Goal: Task Accomplishment & Management: Complete application form

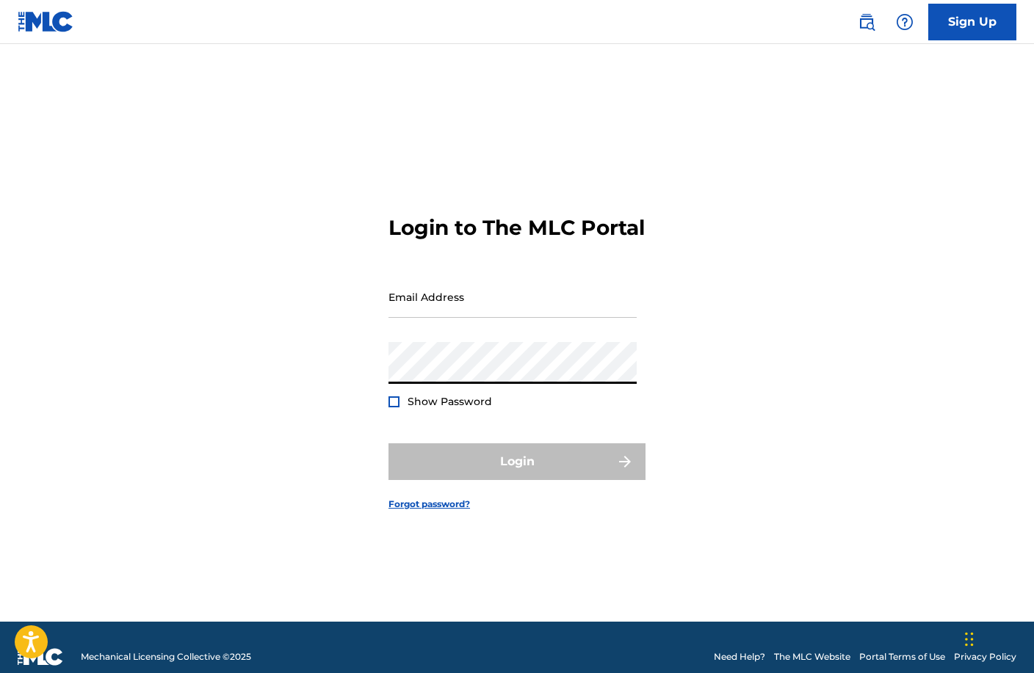
type input "[EMAIL_ADDRESS][DOMAIN_NAME]"
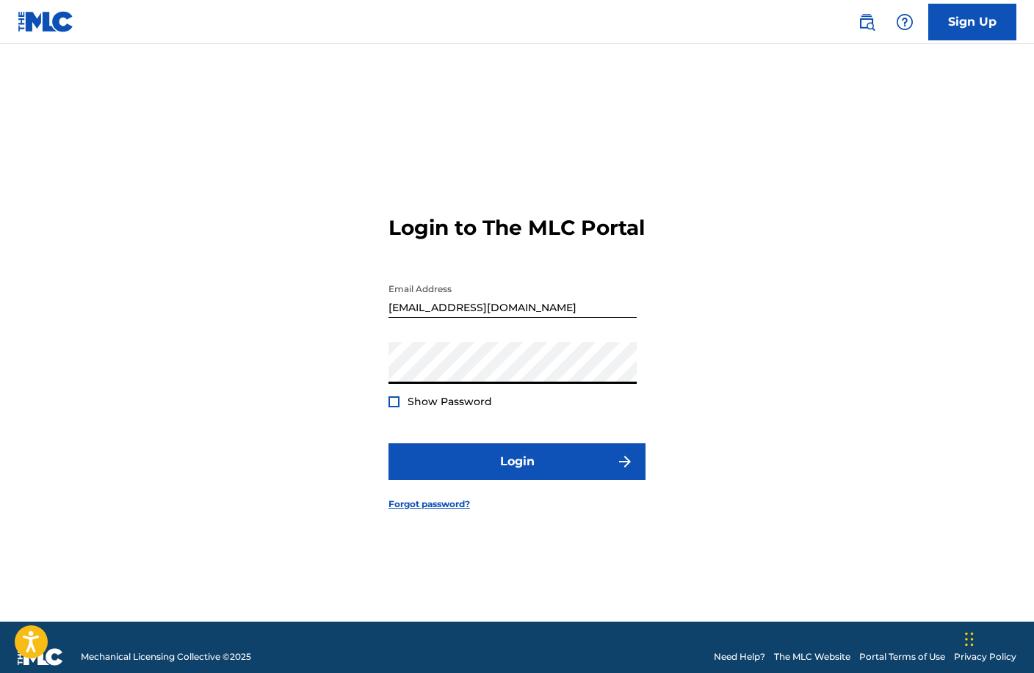
click at [441, 408] on span "Show Password" at bounding box center [449, 401] width 84 height 13
click at [438, 408] on span "Show Password" at bounding box center [449, 401] width 84 height 13
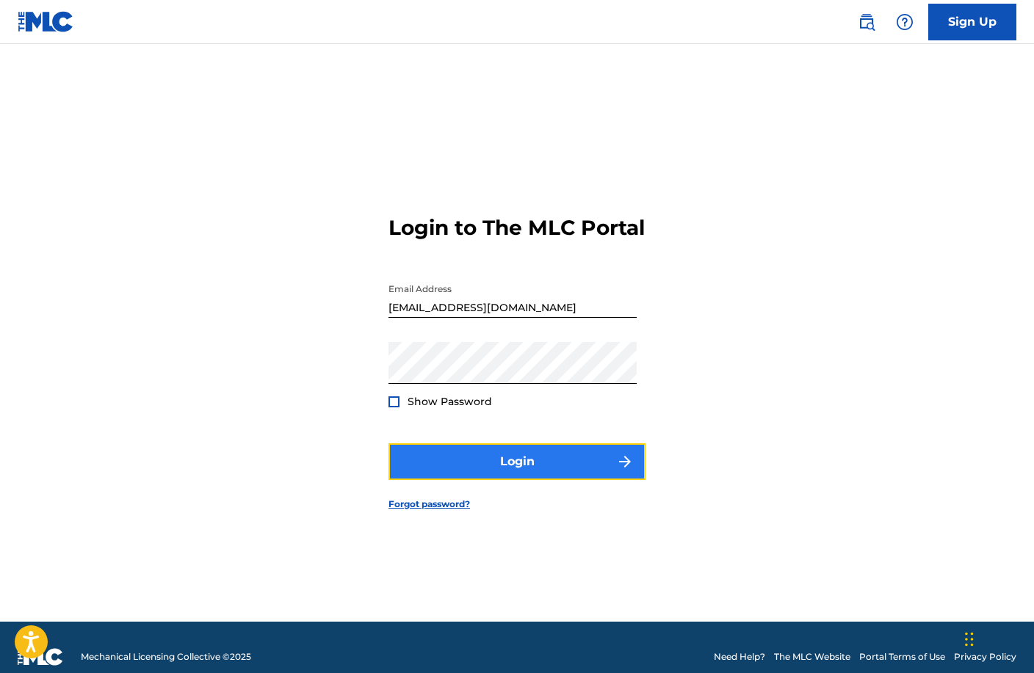
click at [526, 475] on button "Login" at bounding box center [516, 461] width 257 height 37
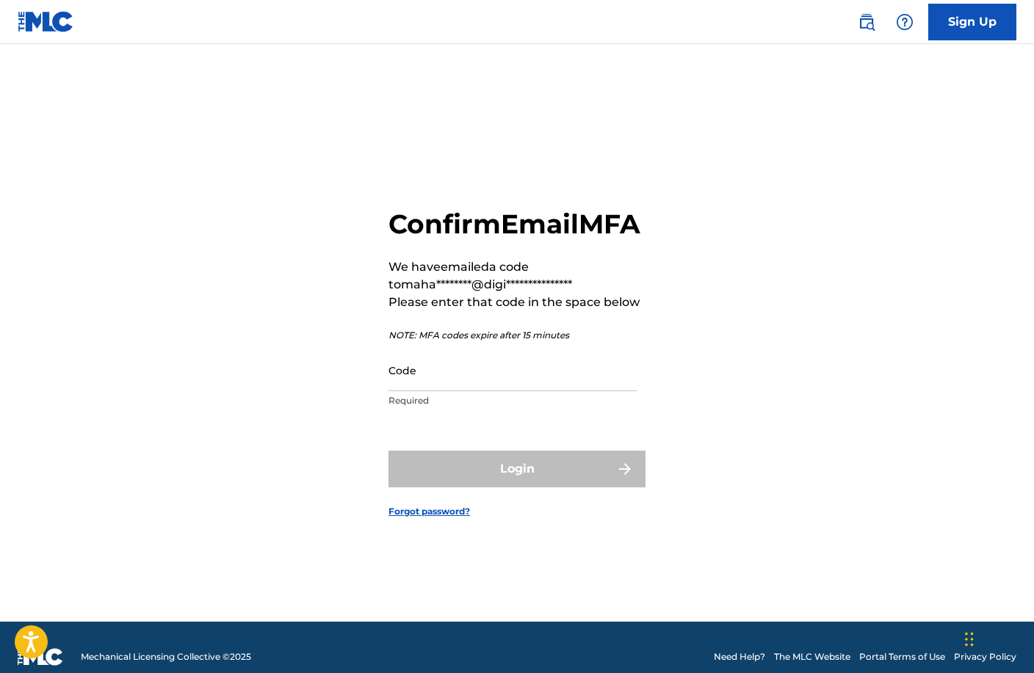
click at [868, 364] on div "**********" at bounding box center [517, 351] width 1028 height 541
drag, startPoint x: 504, startPoint y: 408, endPoint x: 464, endPoint y: 397, distance: 41.9
paste input "778516"
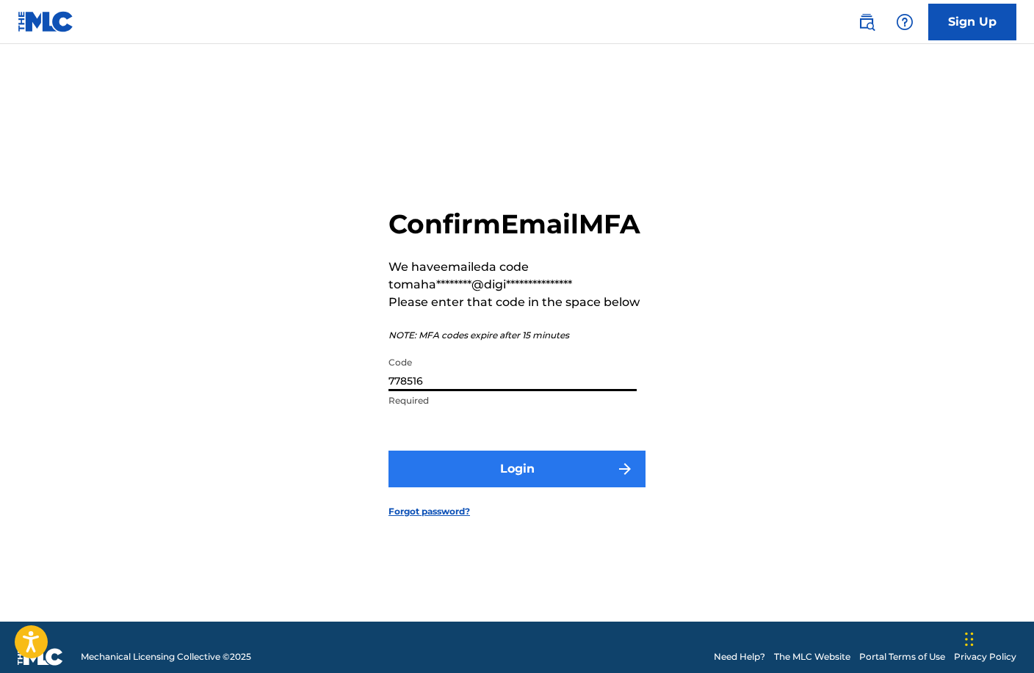
type input "778516"
click at [551, 488] on button "Login" at bounding box center [516, 469] width 257 height 37
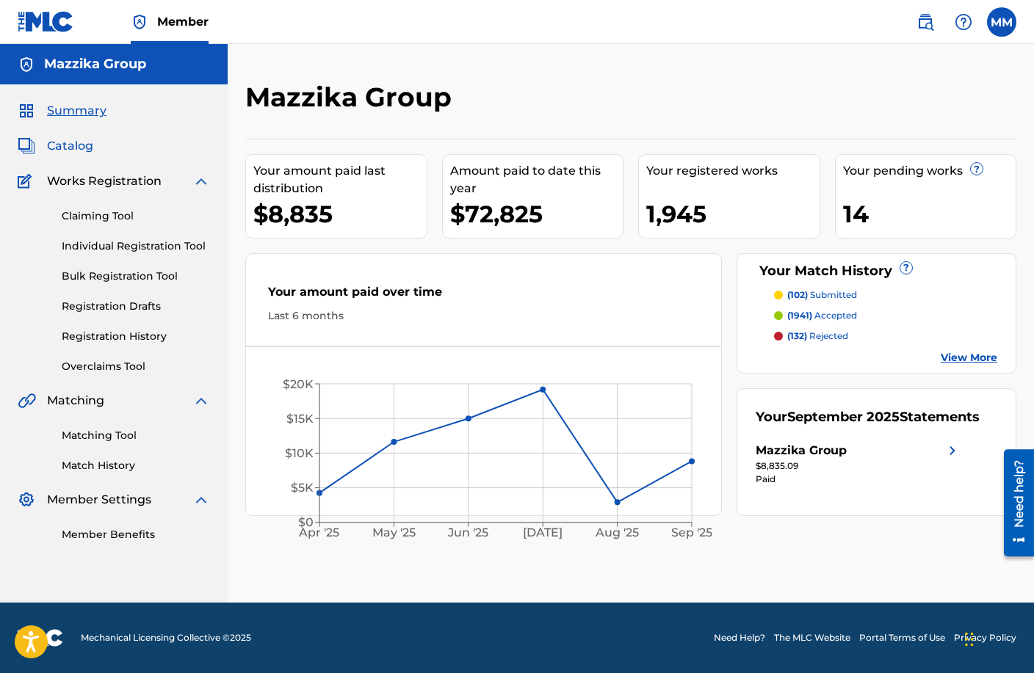
click at [79, 148] on span "Catalog" at bounding box center [70, 146] width 46 height 18
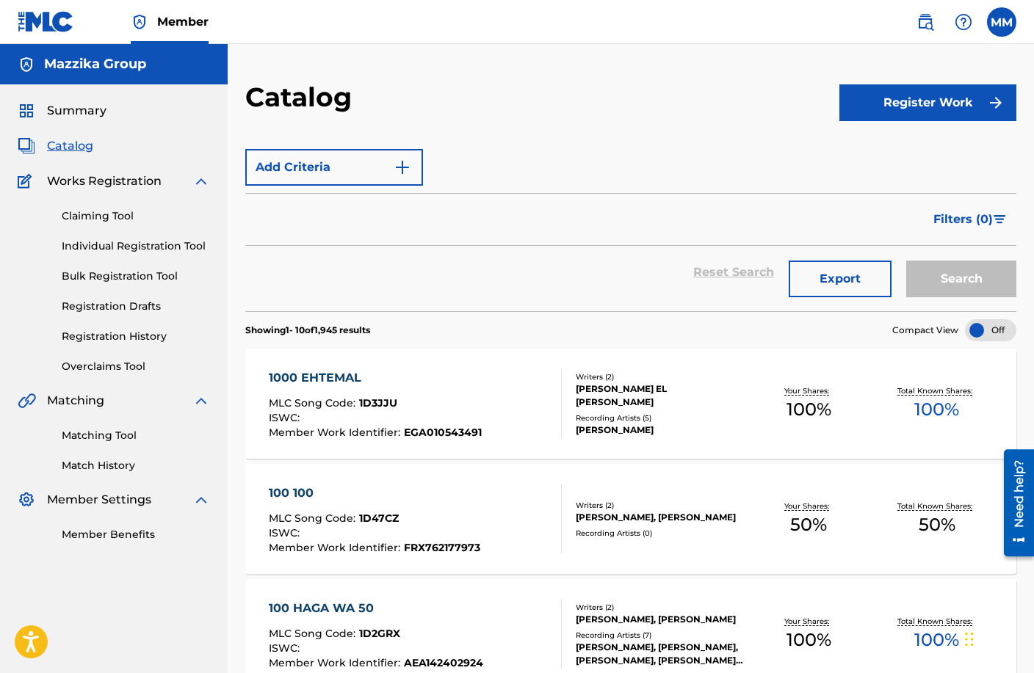
click at [70, 149] on span "Catalog" at bounding box center [70, 146] width 46 height 18
click at [60, 146] on span "Catalog" at bounding box center [70, 146] width 46 height 18
click at [100, 363] on link "Overclaims Tool" at bounding box center [136, 366] width 148 height 15
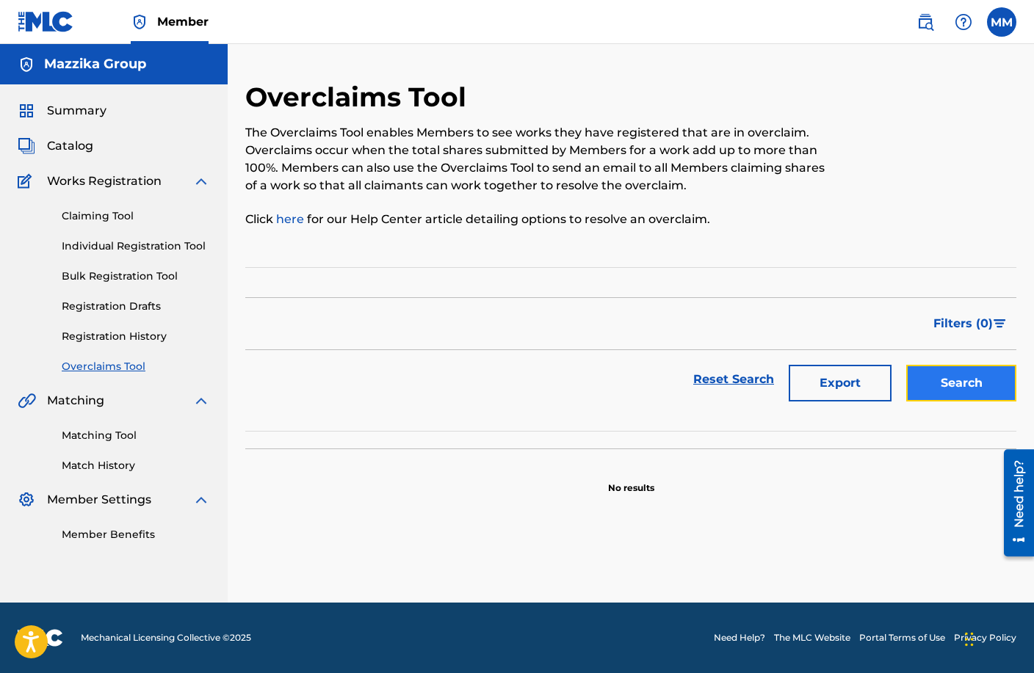
click at [956, 391] on button "Search" at bounding box center [961, 383] width 110 height 37
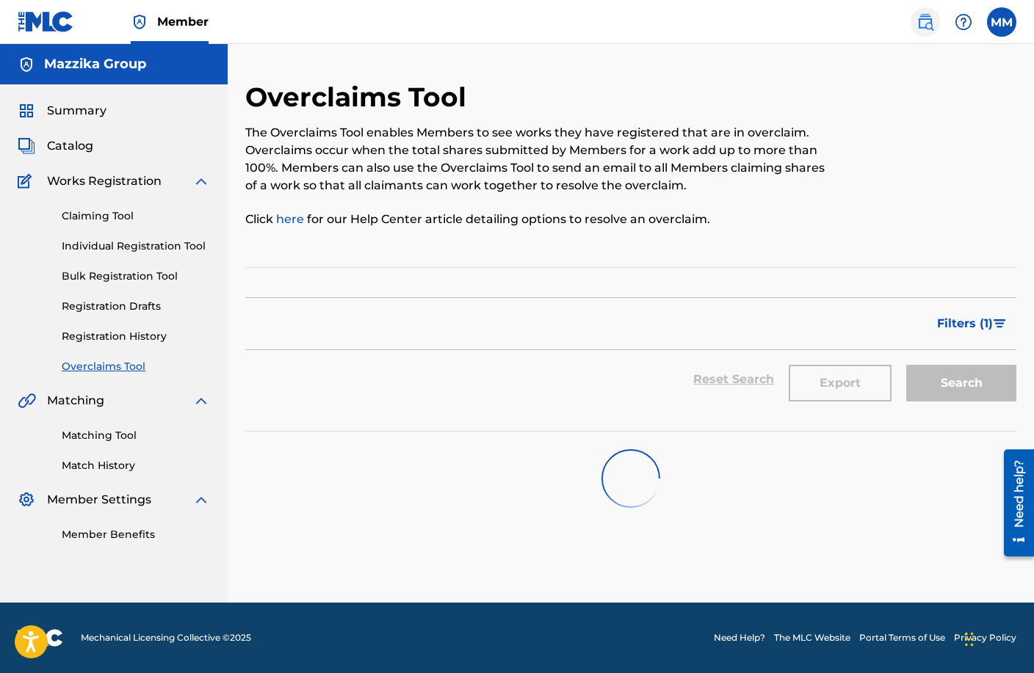
click at [921, 18] on img at bounding box center [925, 22] width 18 height 18
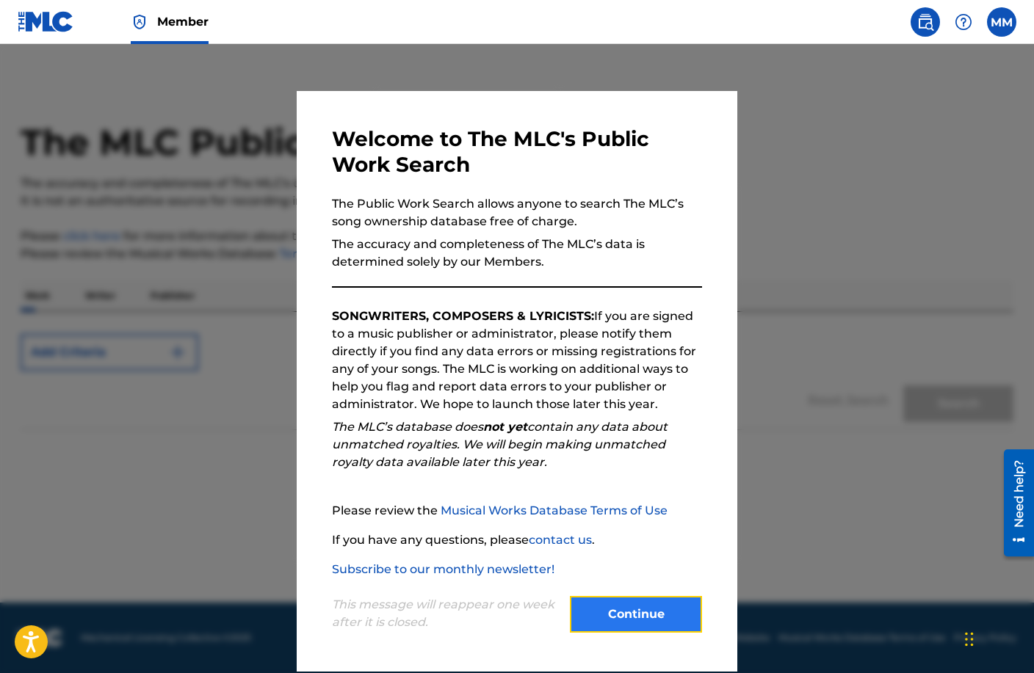
click at [596, 628] on button "Continue" at bounding box center [636, 614] width 132 height 37
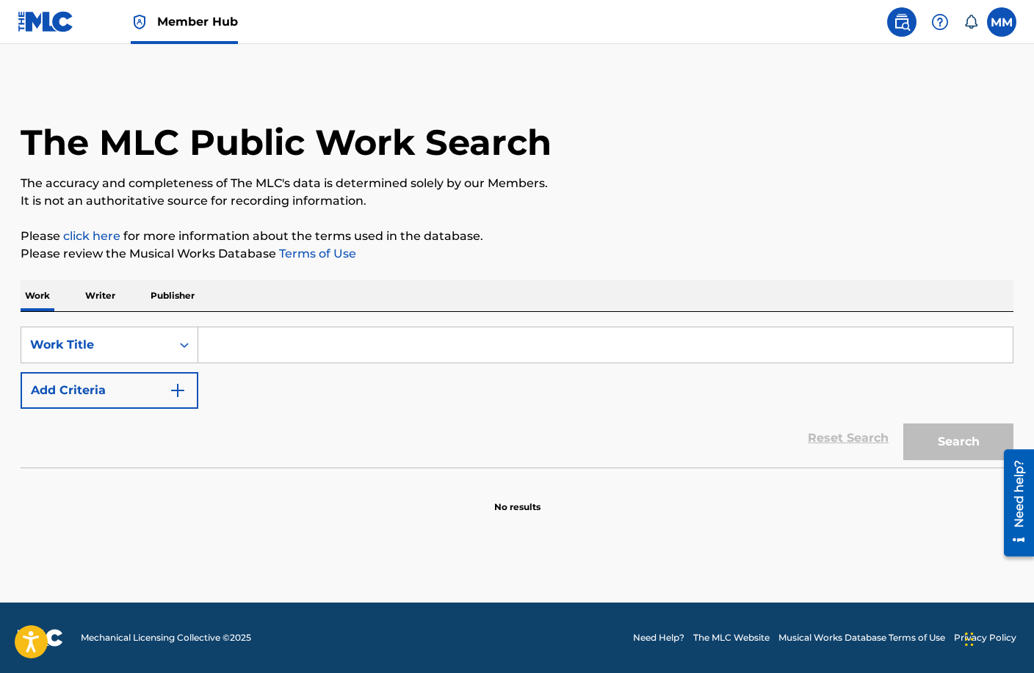
click at [281, 347] on input "Search Form" at bounding box center [605, 344] width 814 height 35
paste input "An El Awan"
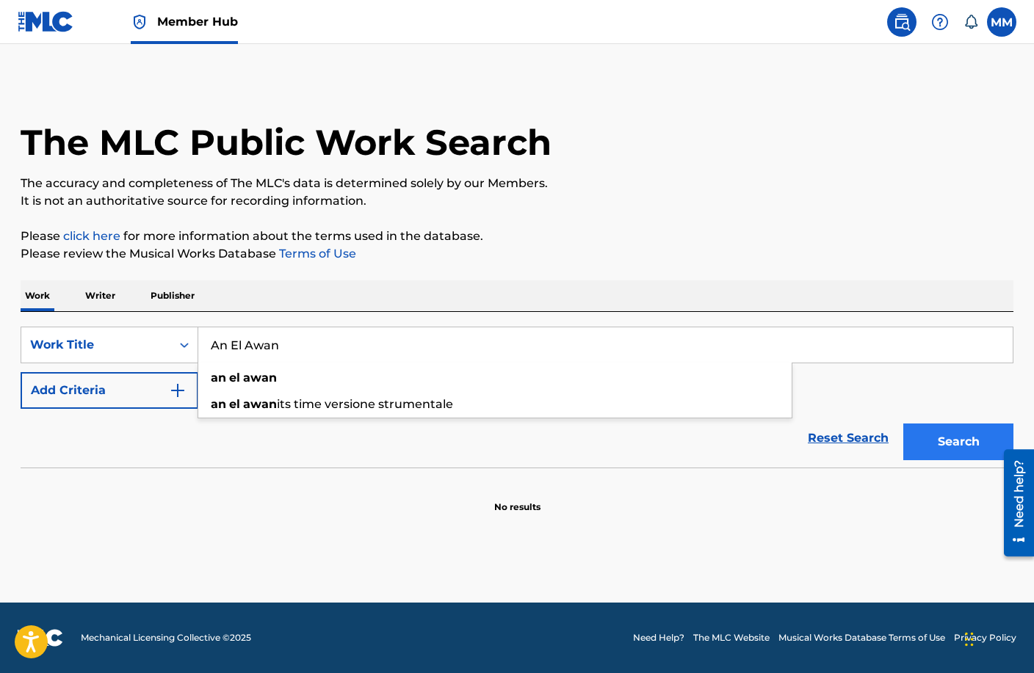
type input "An El Awan"
click at [954, 443] on button "Search" at bounding box center [958, 442] width 110 height 37
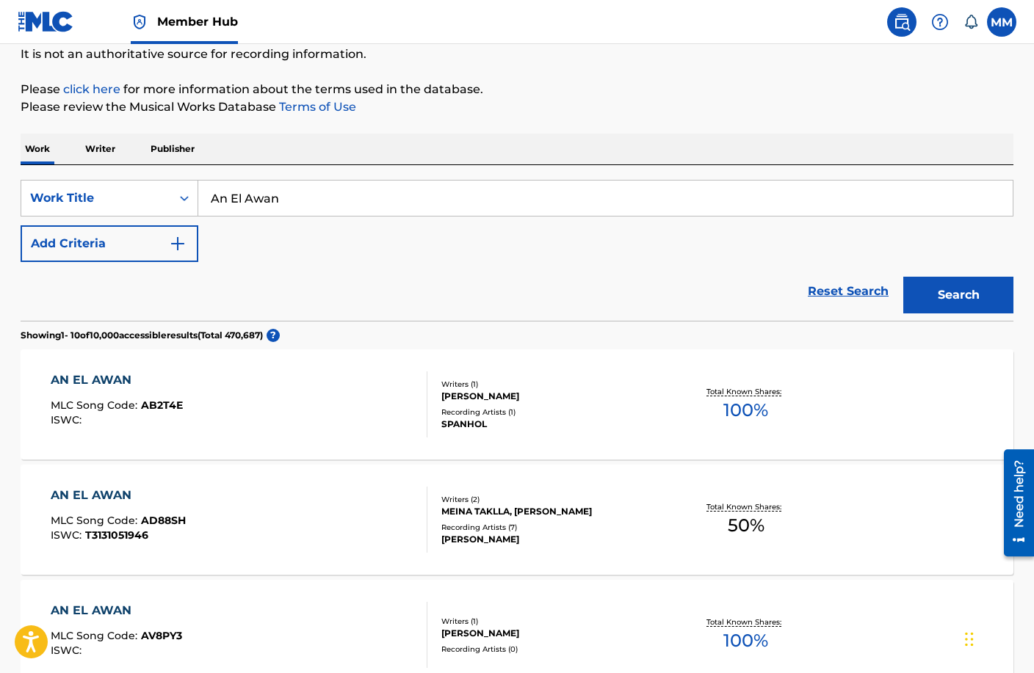
scroll to position [73, 0]
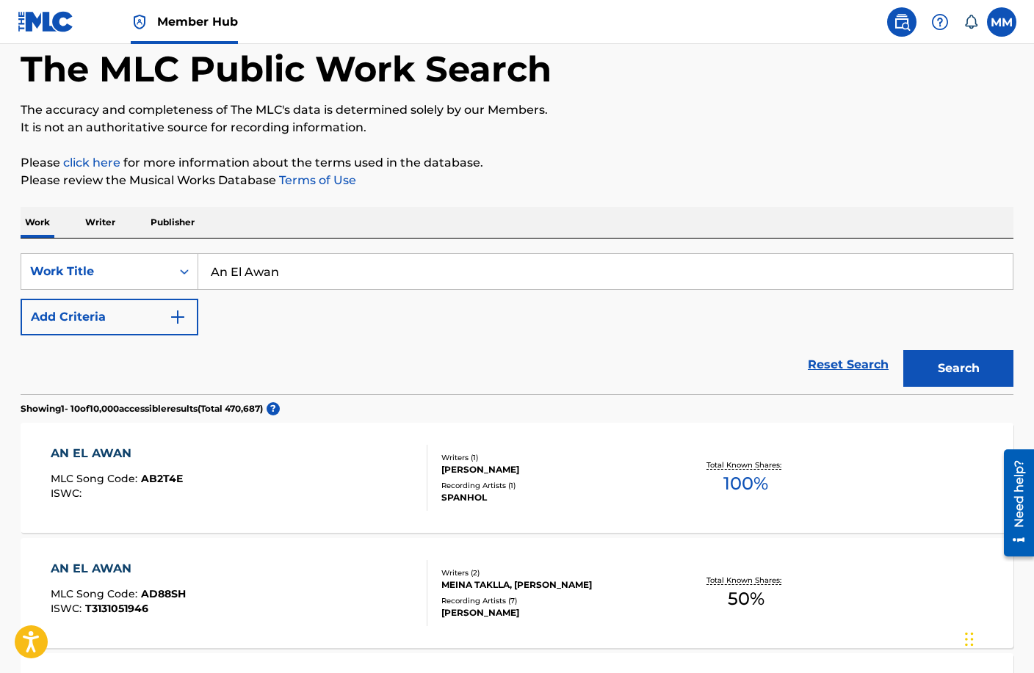
click at [51, 32] on img at bounding box center [46, 21] width 57 height 21
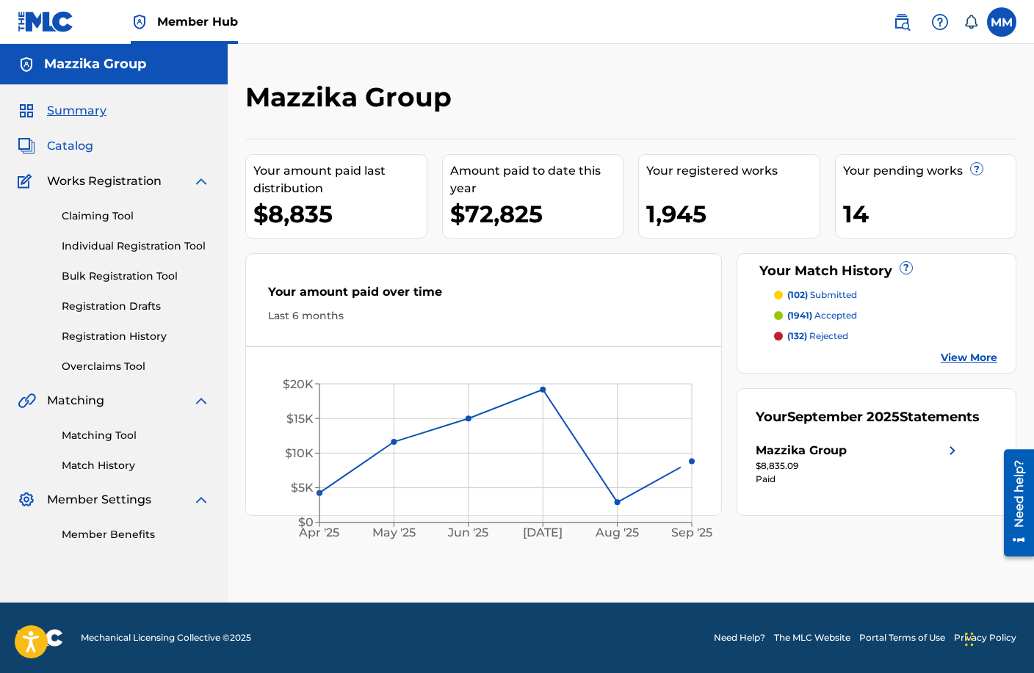
click at [83, 149] on span "Catalog" at bounding box center [70, 146] width 46 height 18
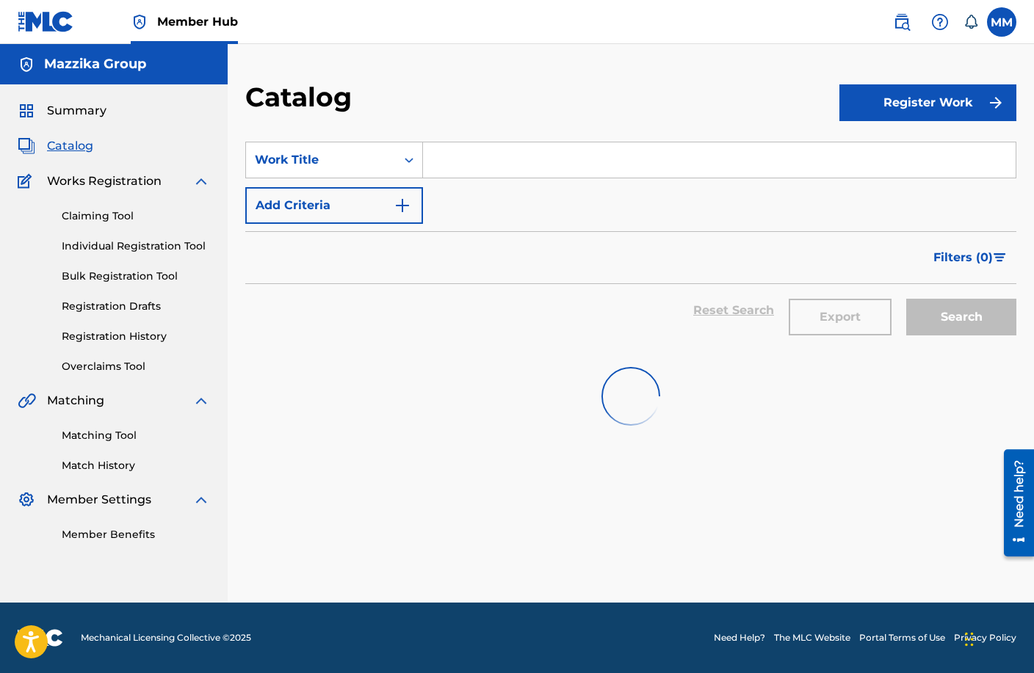
click at [593, 163] on input "Search Form" at bounding box center [719, 159] width 593 height 35
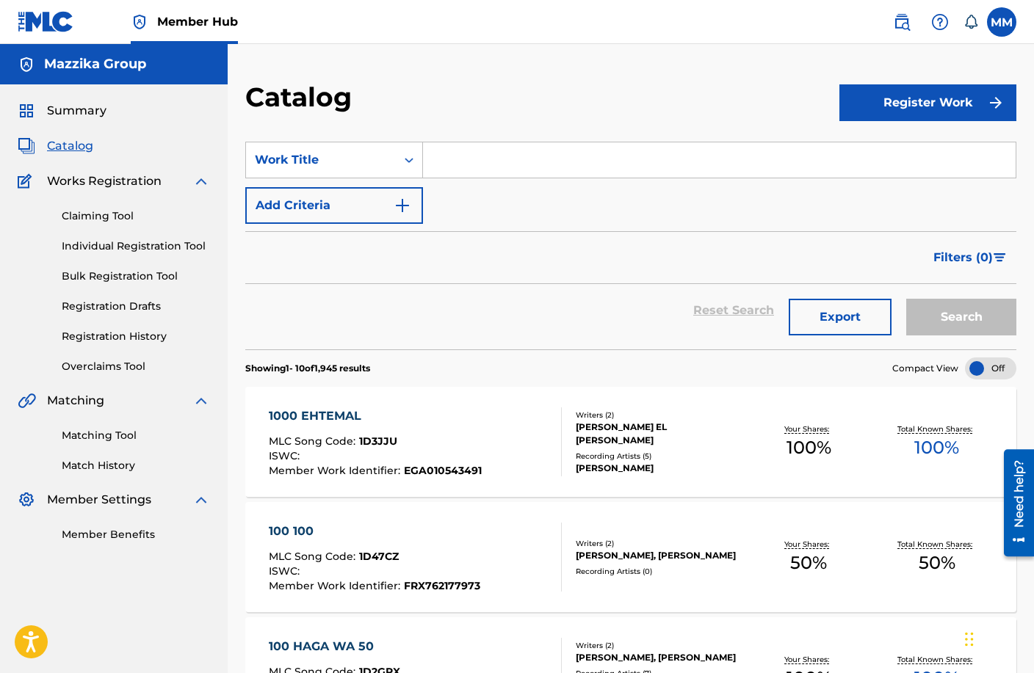
paste input "An El Awan"
type input "An El Awan"
click at [921, 314] on button "Search" at bounding box center [961, 317] width 110 height 37
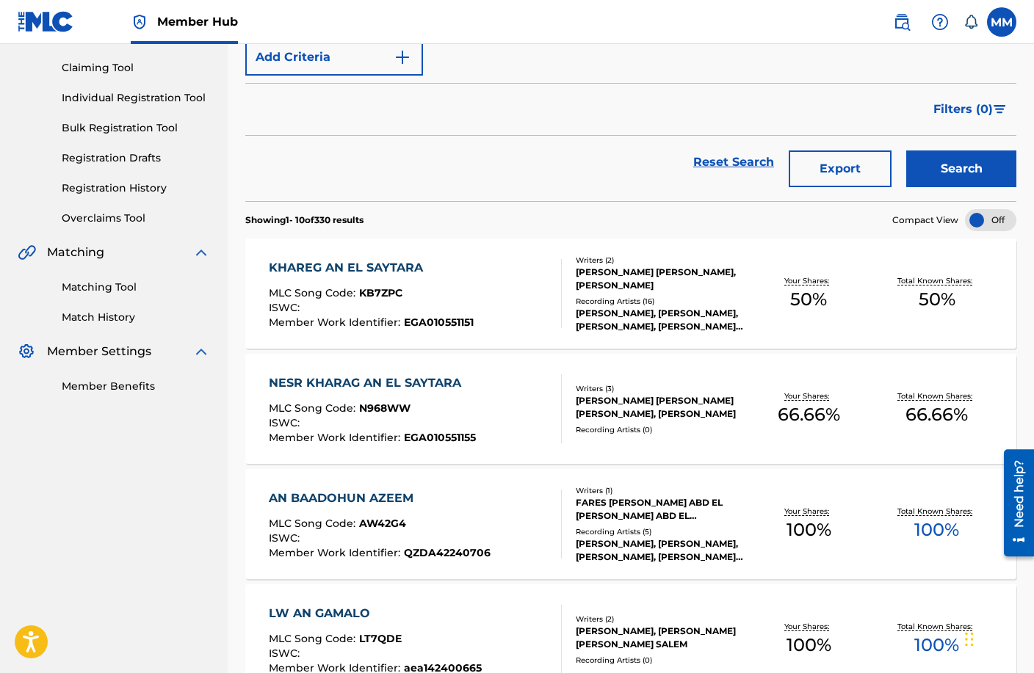
scroll to position [147, 0]
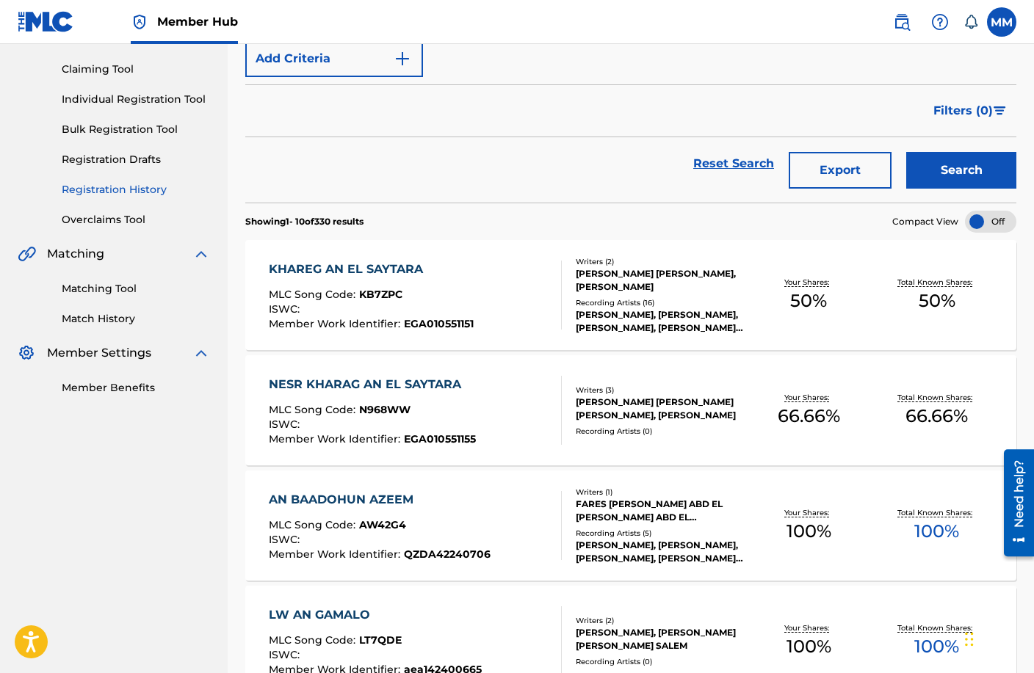
click at [115, 190] on link "Registration History" at bounding box center [136, 189] width 148 height 15
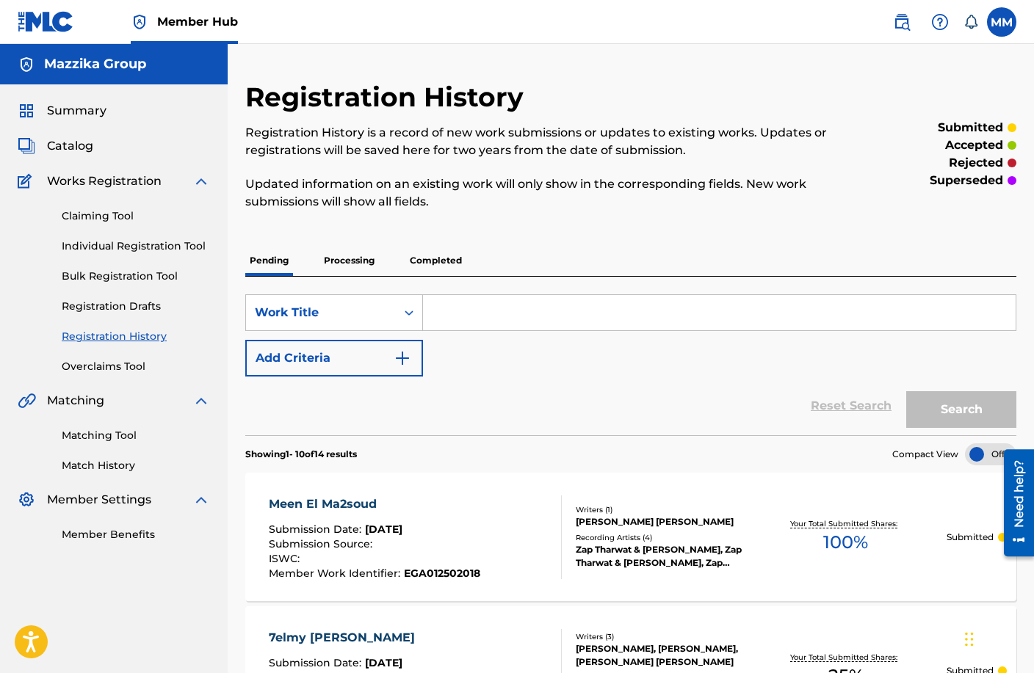
paste input "An El Awan"
type input "An El Awan"
click at [954, 417] on button "Search" at bounding box center [961, 409] width 110 height 37
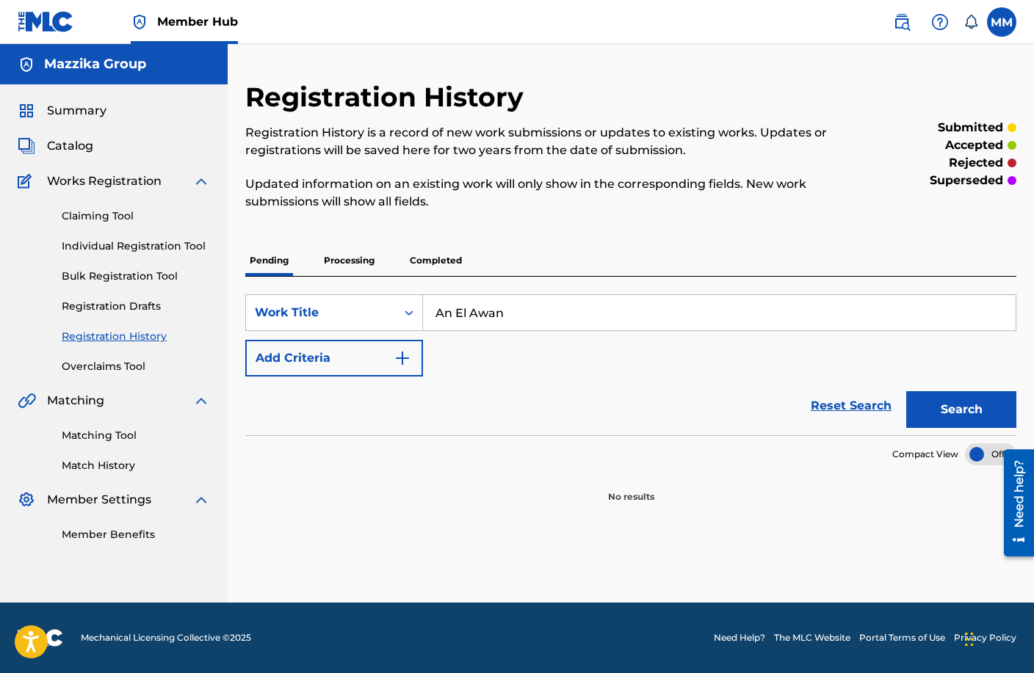
click at [354, 258] on p "Processing" at bounding box center [348, 260] width 59 height 31
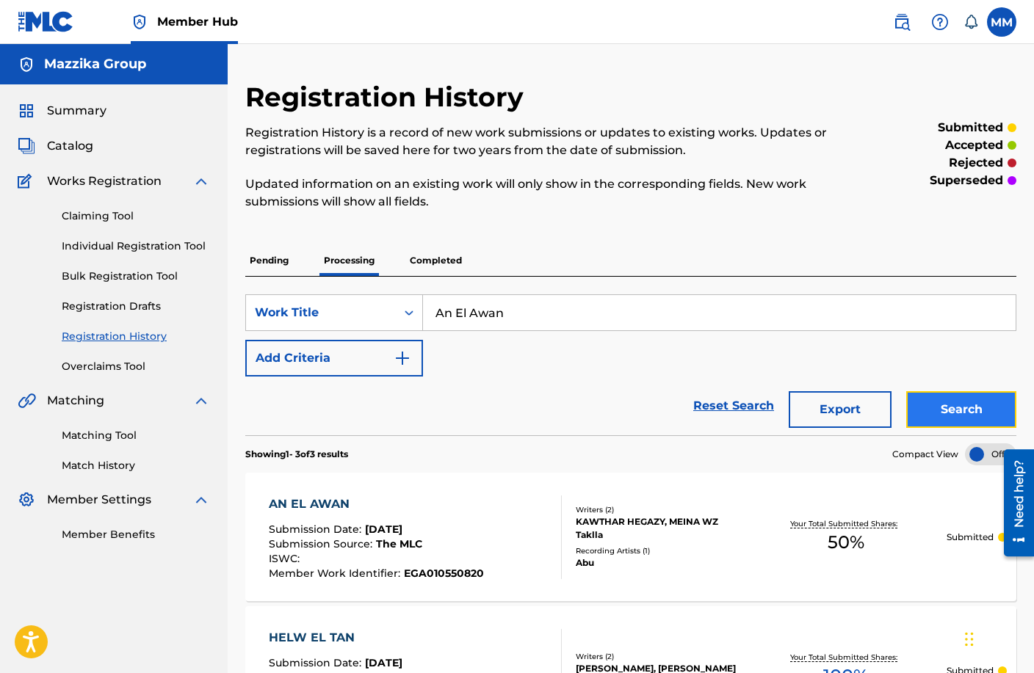
click at [935, 413] on button "Search" at bounding box center [961, 409] width 110 height 37
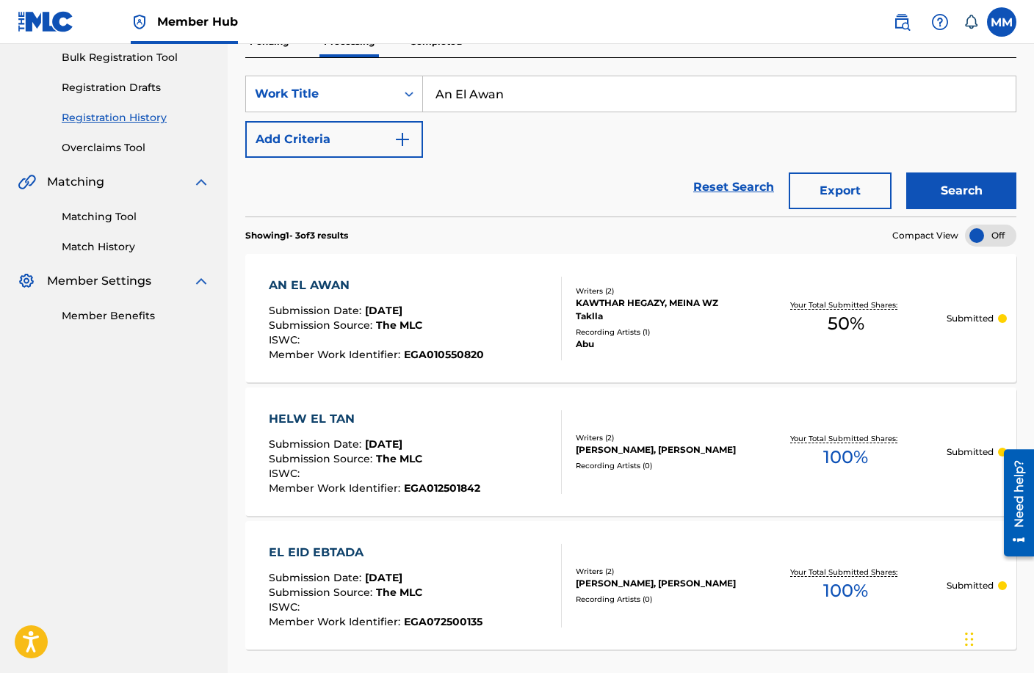
scroll to position [220, 0]
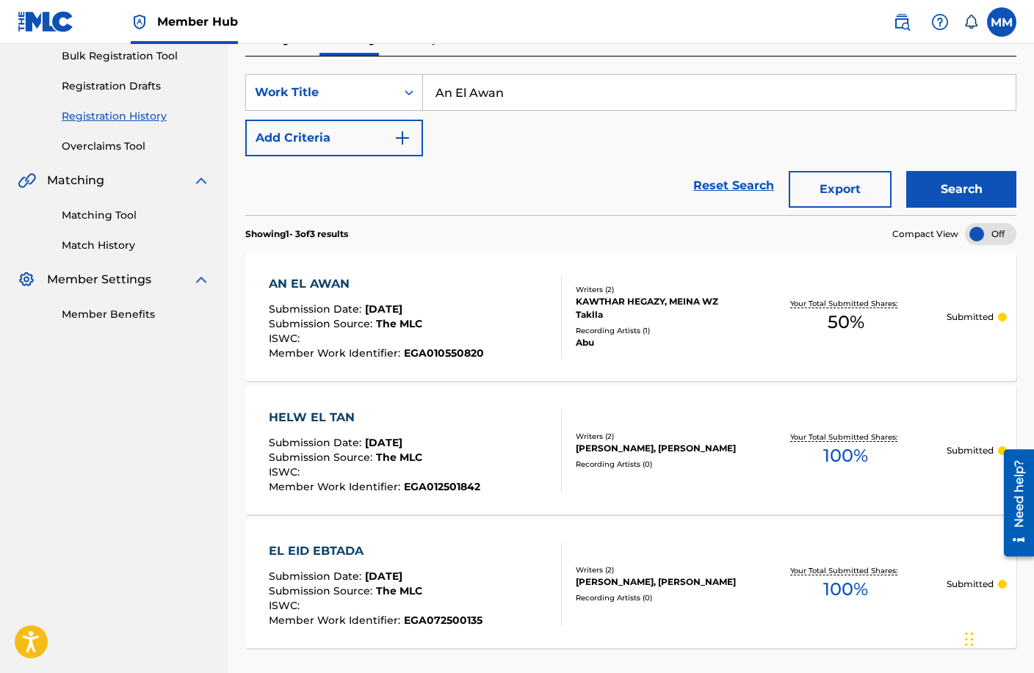
click at [319, 286] on div "AN EL AWAN" at bounding box center [376, 284] width 215 height 18
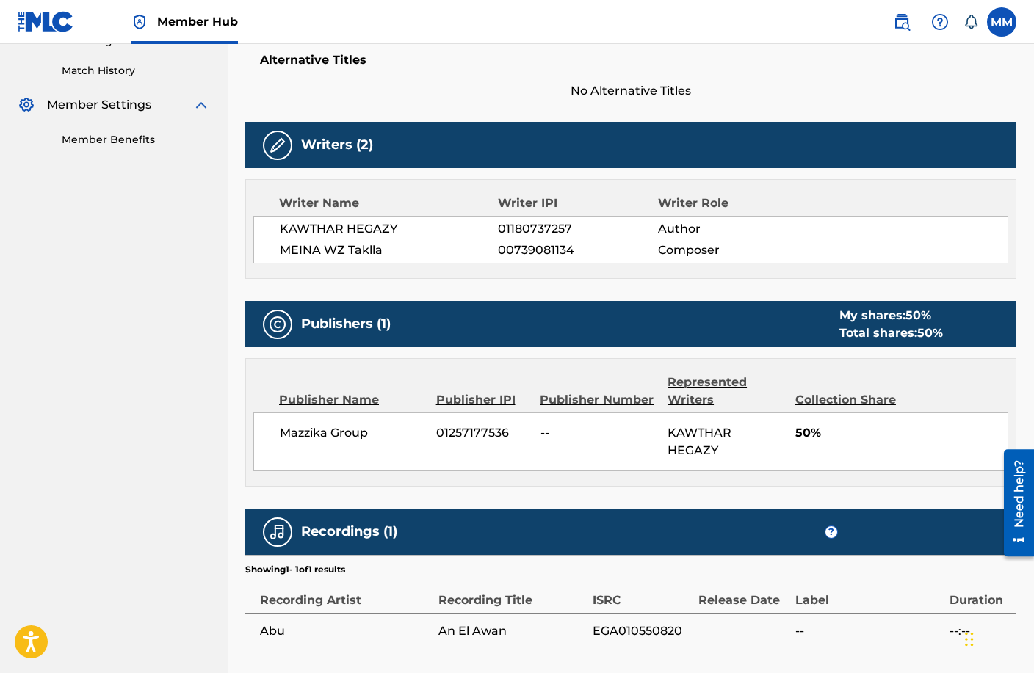
scroll to position [355, 0]
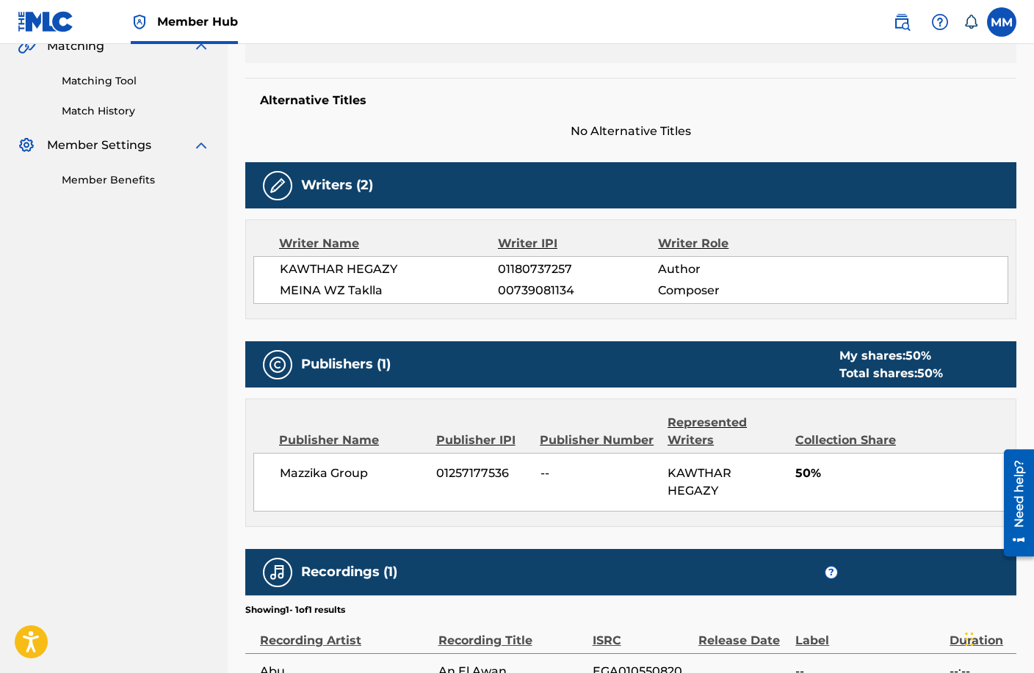
click at [512, 269] on span "01180737257" at bounding box center [578, 270] width 160 height 18
click at [376, 268] on span "KAWTHAR HEGAZY" at bounding box center [389, 270] width 218 height 18
drag, startPoint x: 376, startPoint y: 268, endPoint x: 322, endPoint y: 270, distance: 54.4
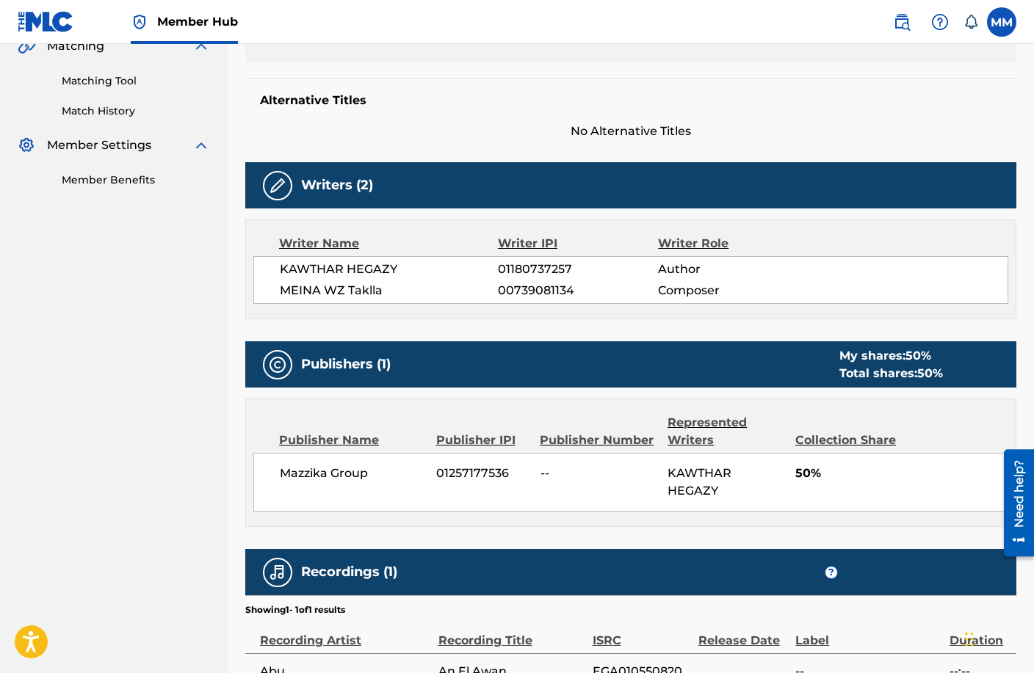
click at [322, 270] on span "KAWTHAR HEGAZY" at bounding box center [389, 270] width 218 height 18
drag, startPoint x: 372, startPoint y: 268, endPoint x: 432, endPoint y: 220, distance: 77.4
click at [427, 242] on div "Writer Name Writer IPI Writer Role [PERSON_NAME] 01180737257 Author [PERSON_NAM…" at bounding box center [630, 270] width 771 height 100
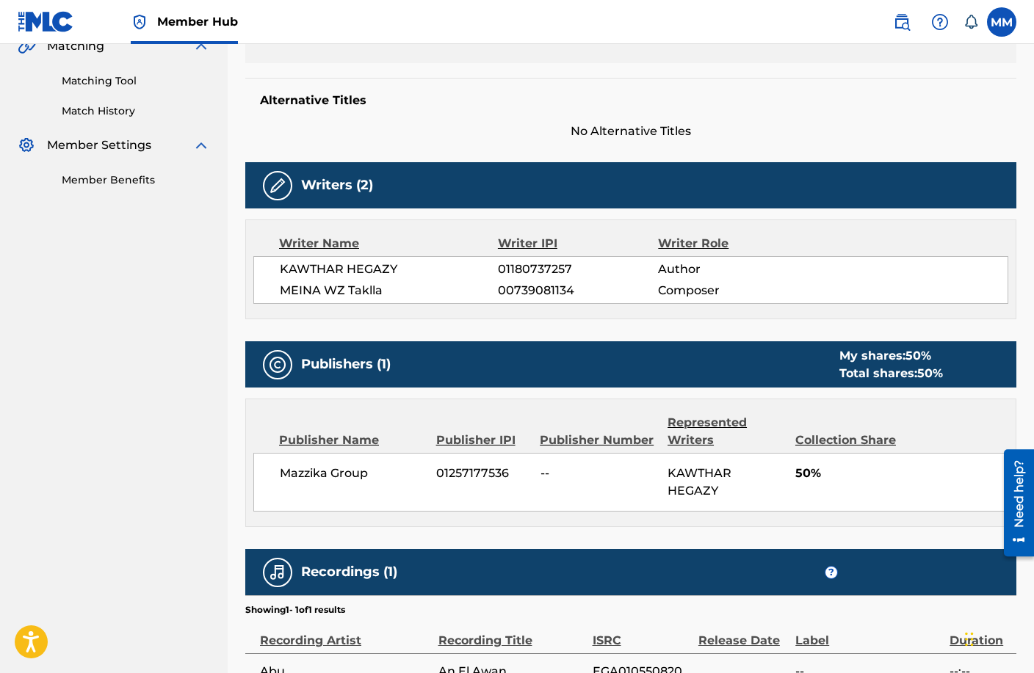
click at [538, 267] on span "01180737257" at bounding box center [578, 270] width 160 height 18
copy span "01180737257"
click at [923, 151] on div "Work Detail Member Work Identifier EGA010550820 MLC Song Code -- ISWC -- Durati…" at bounding box center [630, 299] width 771 height 784
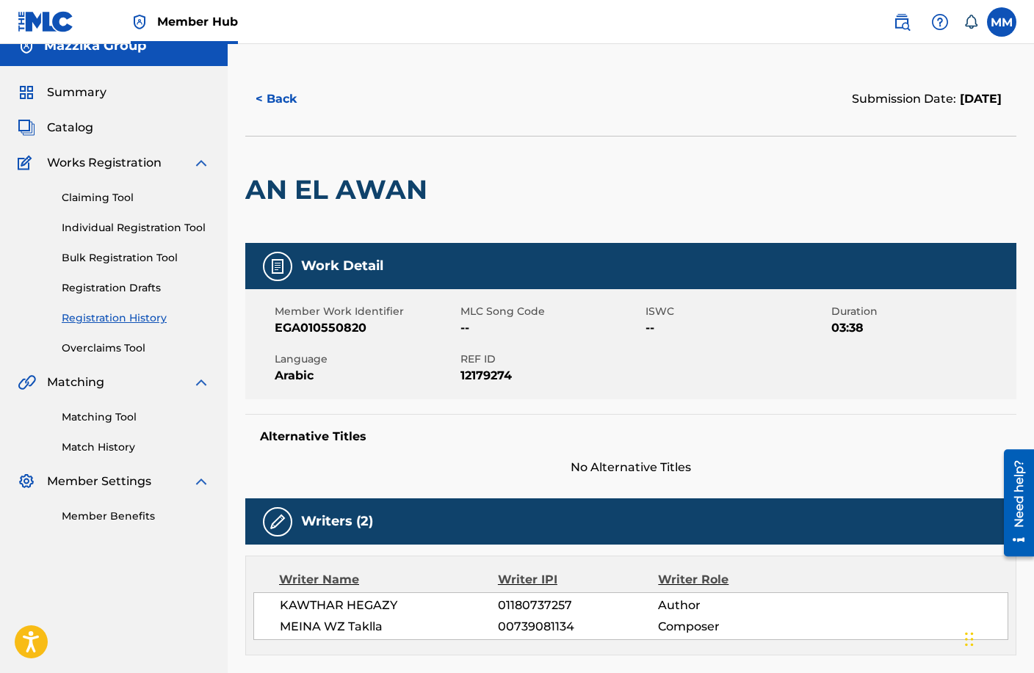
scroll to position [0, 0]
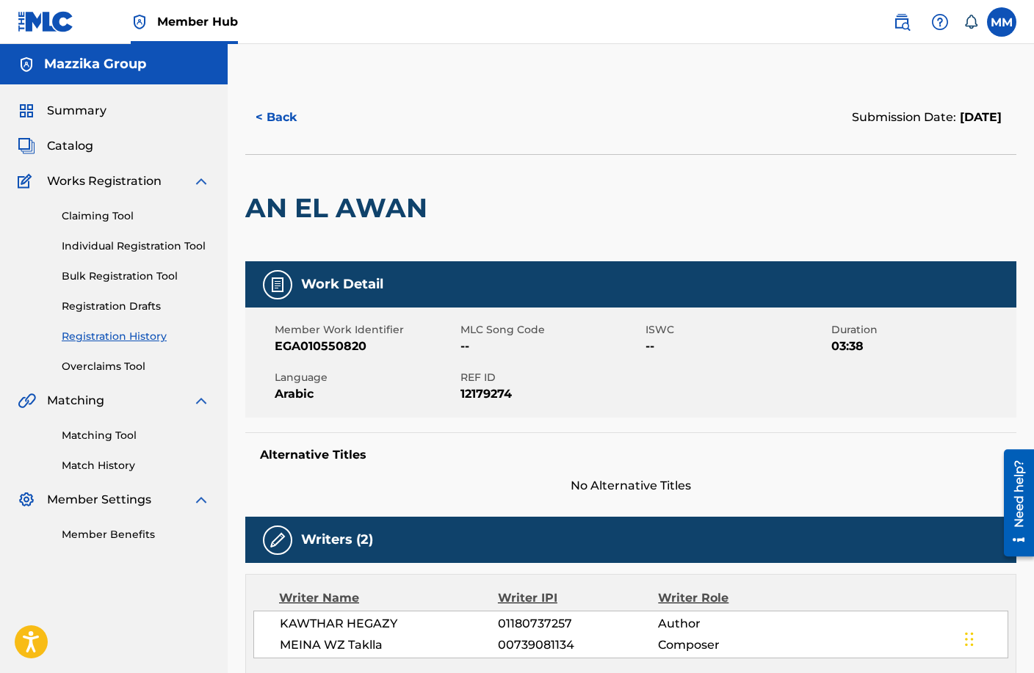
click at [475, 463] on div "Alternative Titles No Alternative Titles" at bounding box center [630, 463] width 771 height 62
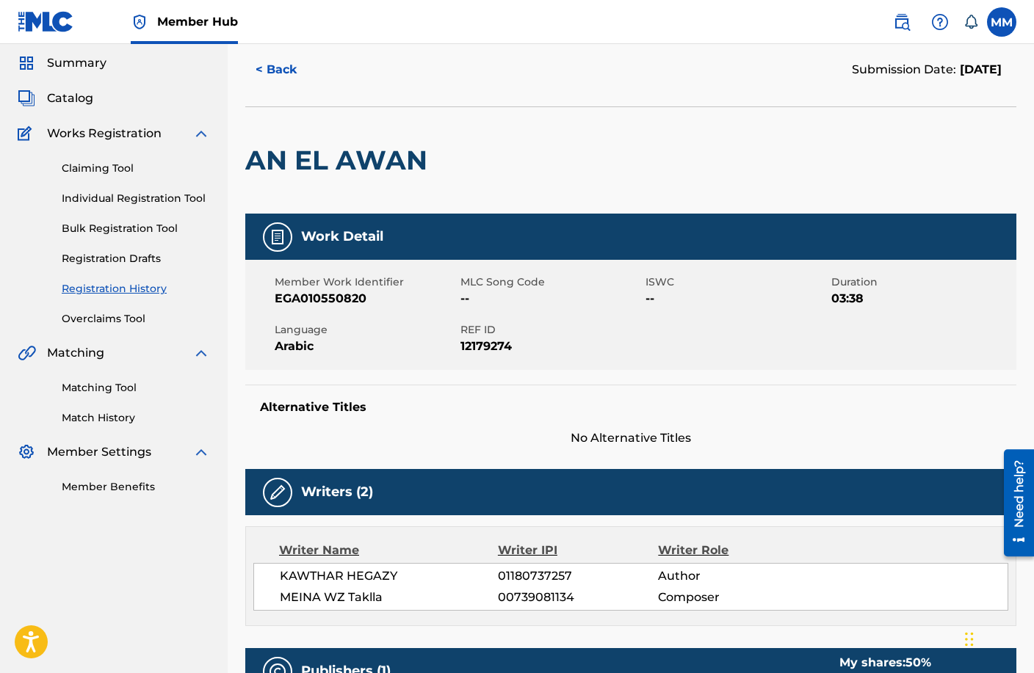
scroll to position [73, 0]
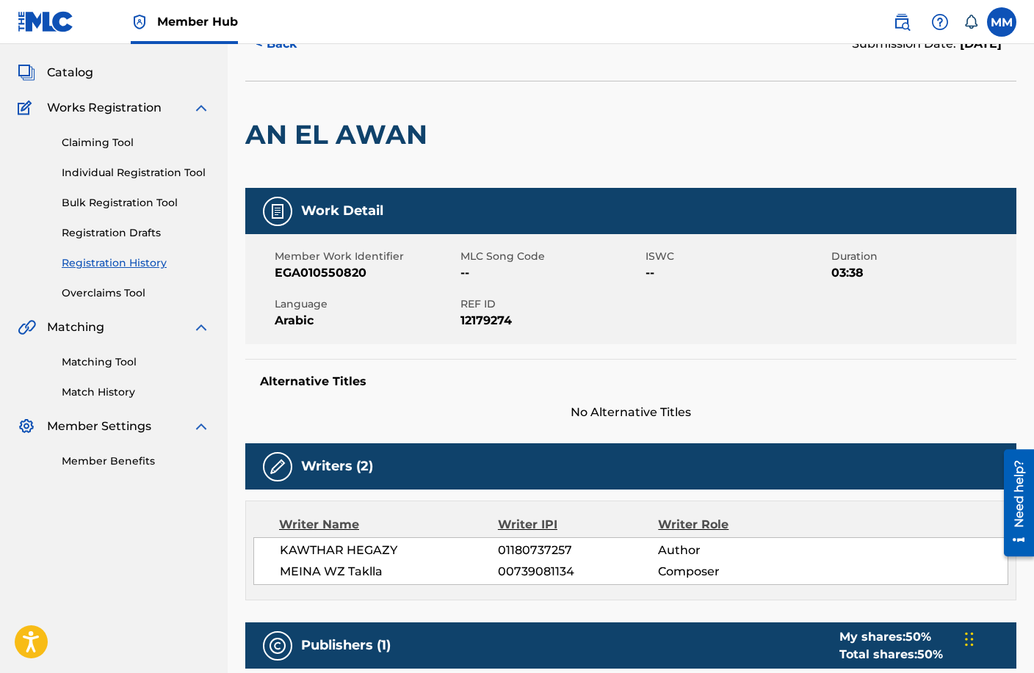
click at [380, 137] on h2 "AN EL AWAN" at bounding box center [339, 134] width 189 height 33
copy div "AN EL AWAN"
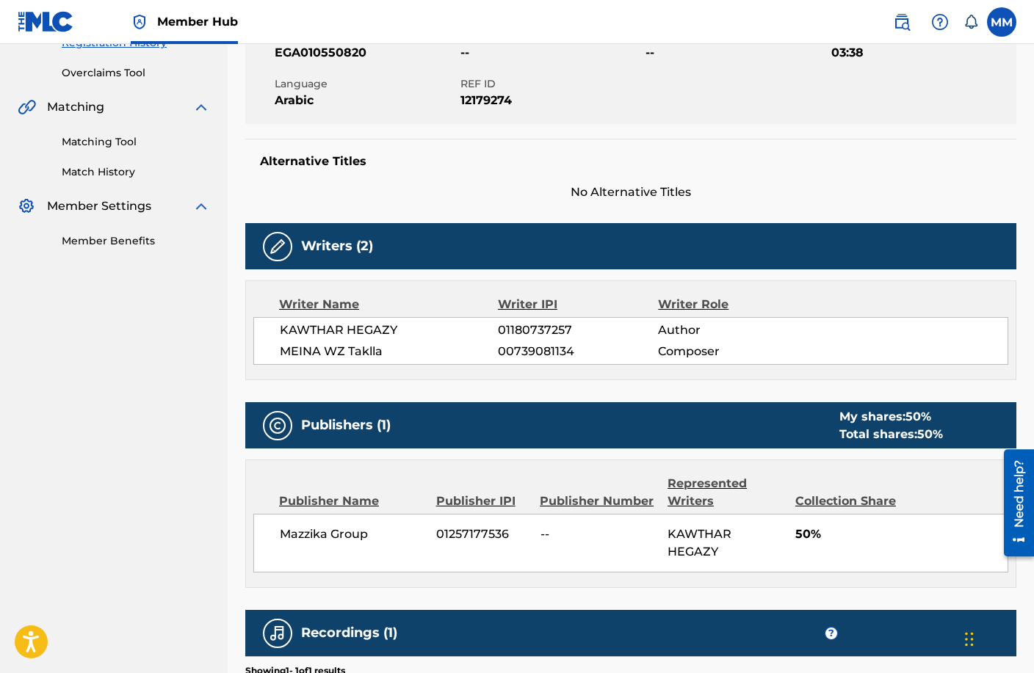
scroll to position [367, 0]
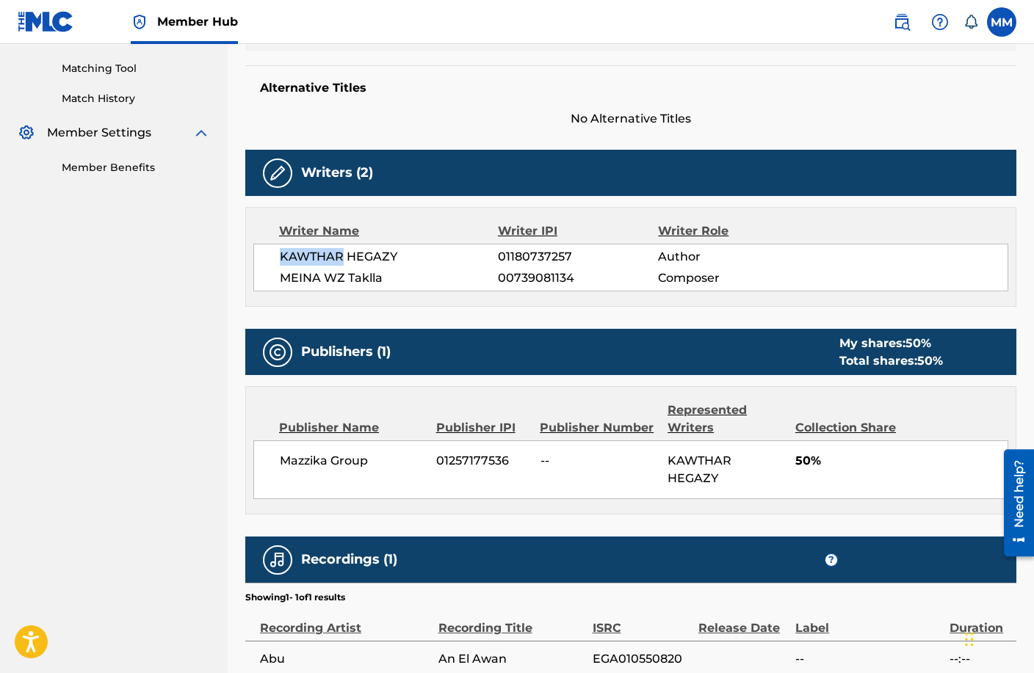
drag, startPoint x: 281, startPoint y: 258, endPoint x: 339, endPoint y: 260, distance: 58.0
click at [339, 260] on span "KAWTHAR HEGAZY" at bounding box center [389, 257] width 218 height 18
copy span "KAWTHAR"
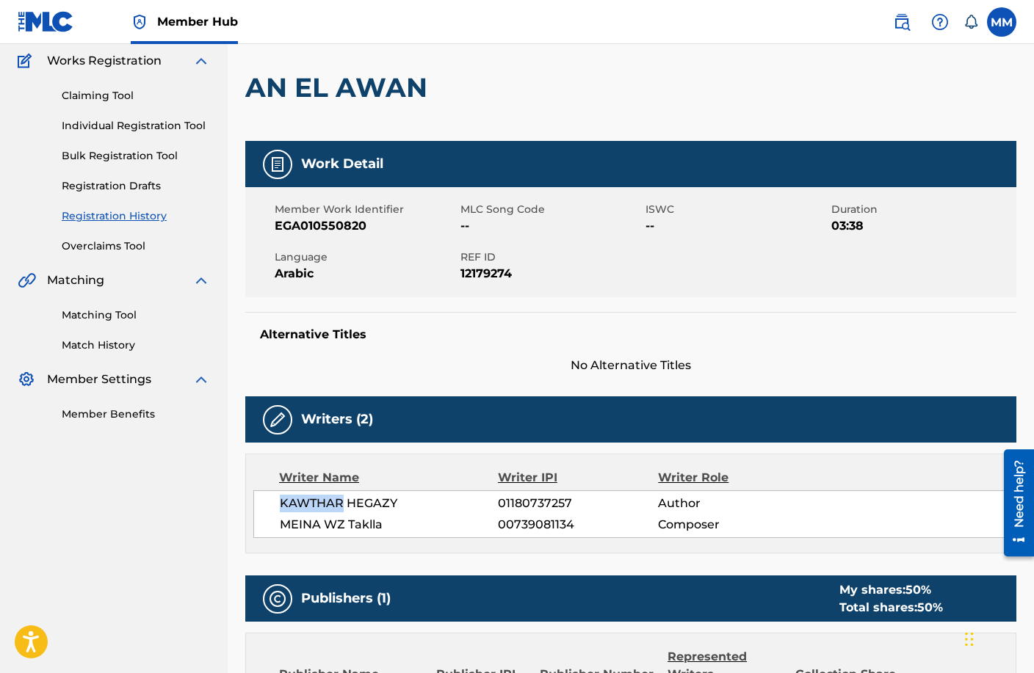
scroll to position [73, 0]
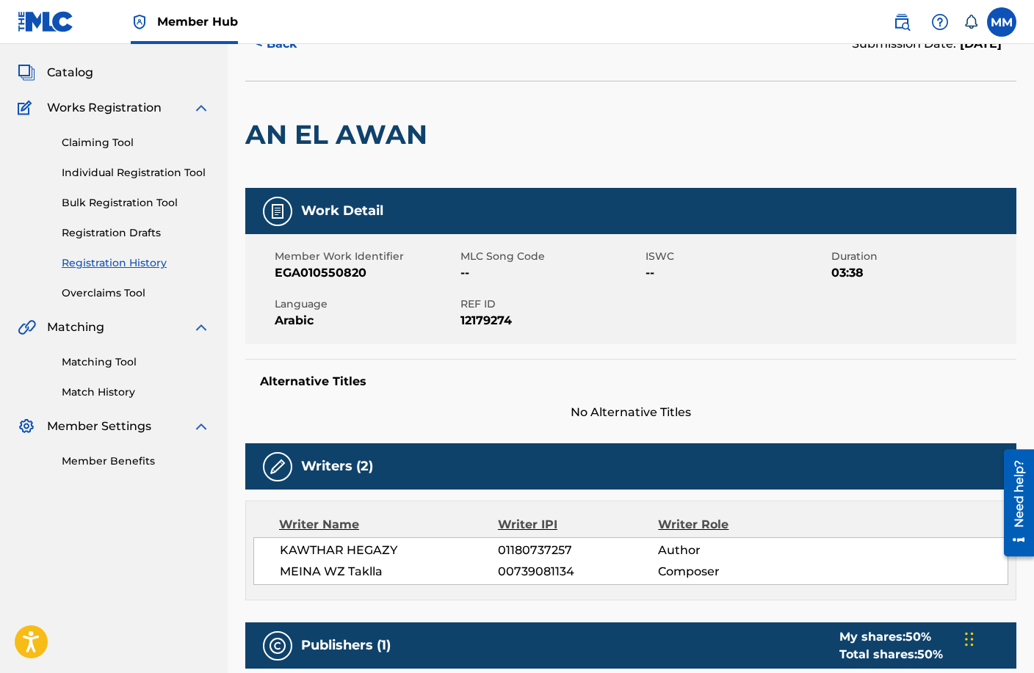
click at [418, 135] on h2 "AN EL AWAN" at bounding box center [339, 134] width 189 height 33
copy div "AN EL AWAN"
click at [510, 408] on span "No Alternative Titles" at bounding box center [630, 413] width 771 height 18
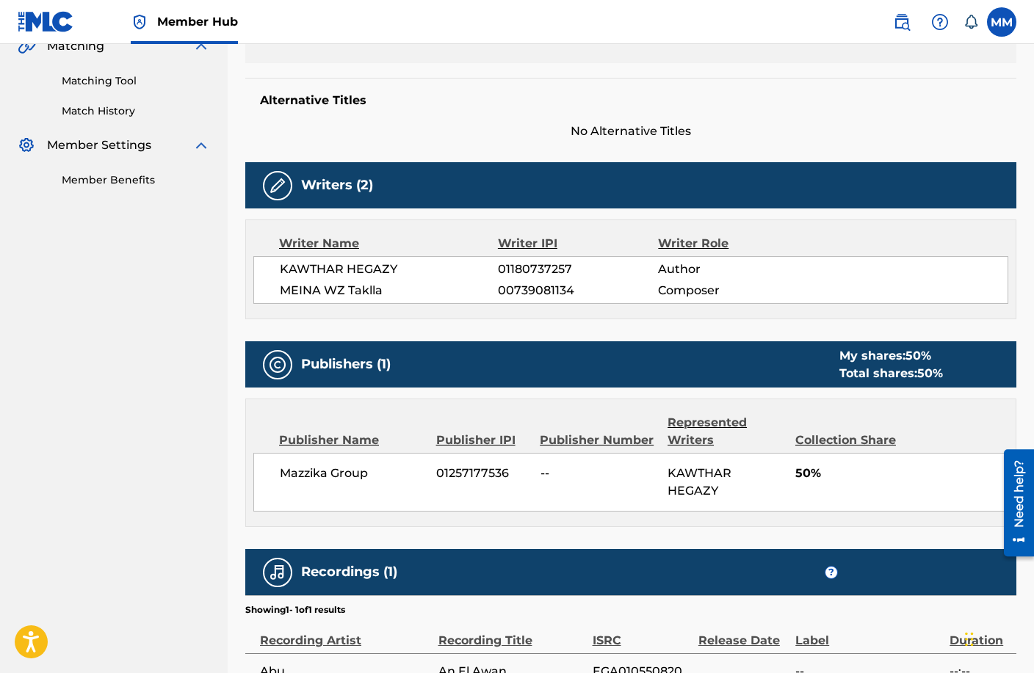
scroll to position [501, 0]
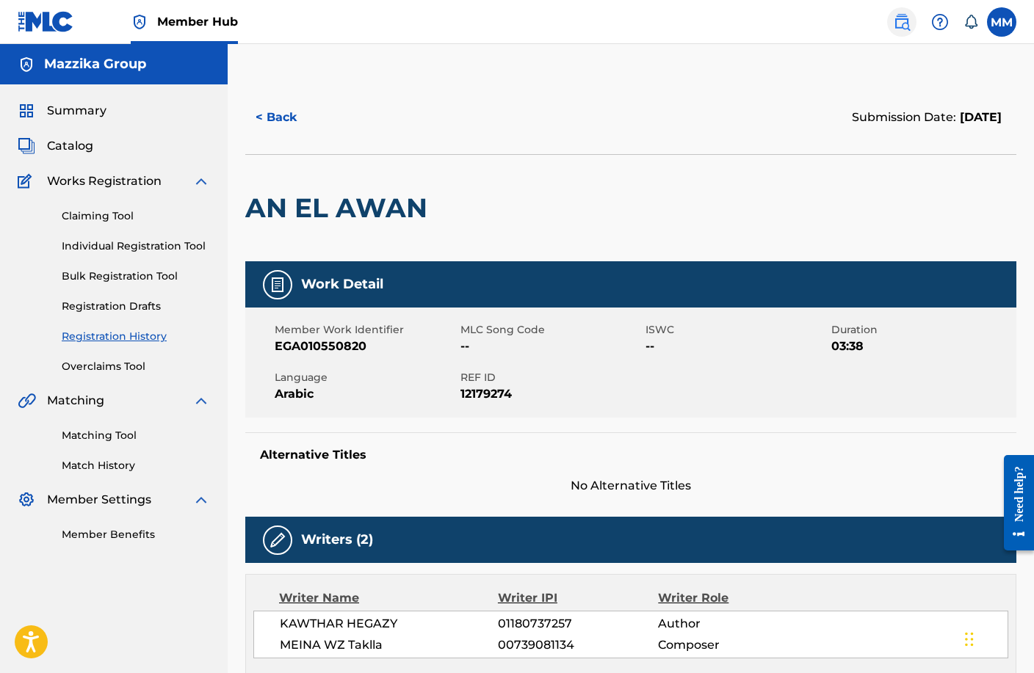
click at [894, 21] on img at bounding box center [902, 22] width 18 height 18
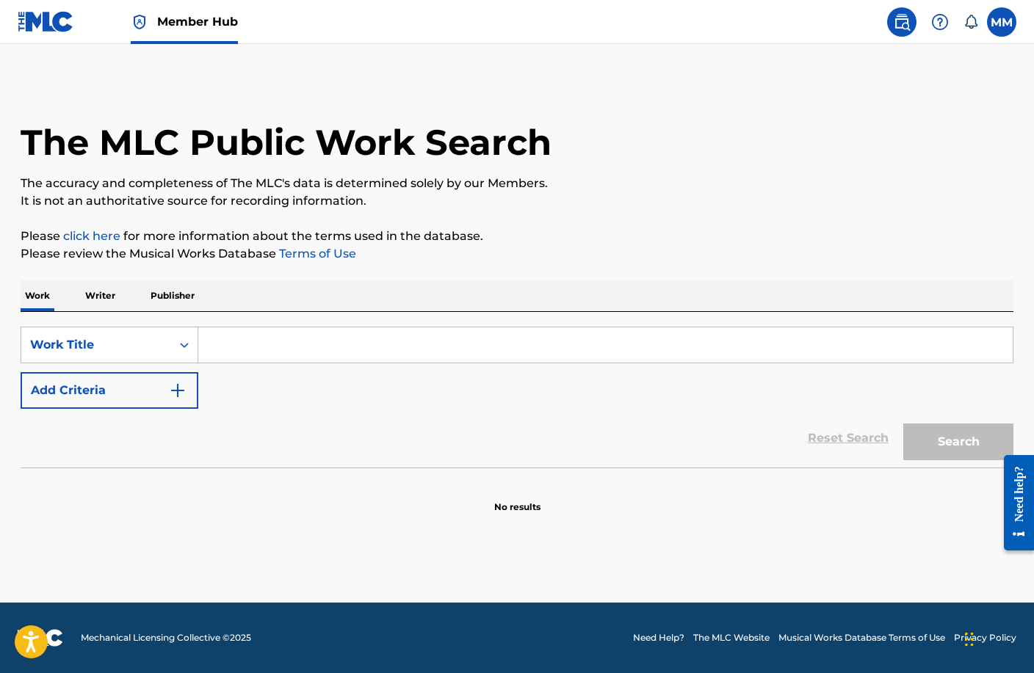
paste input "AN EL AWAN"
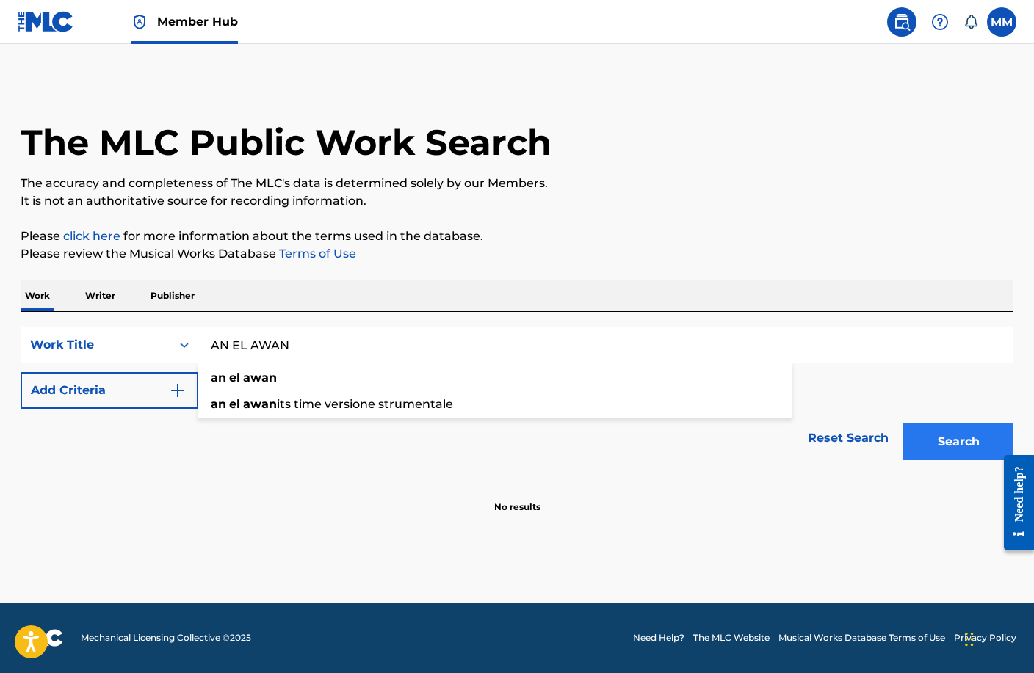
type input "AN EL AWAN"
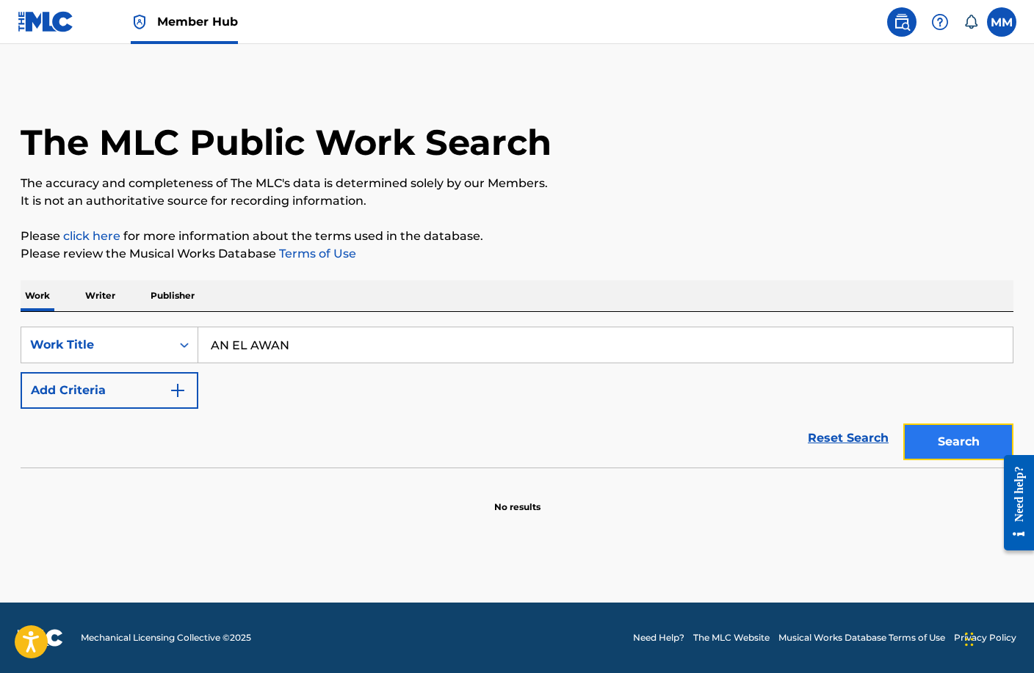
click at [954, 443] on button "Search" at bounding box center [958, 442] width 110 height 37
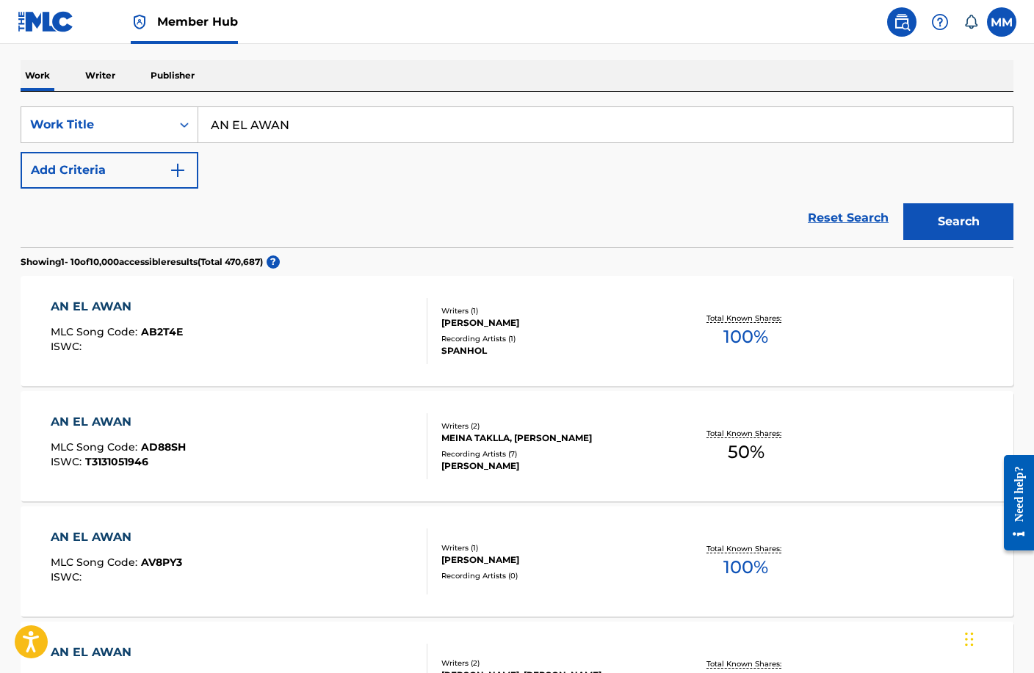
scroll to position [294, 0]
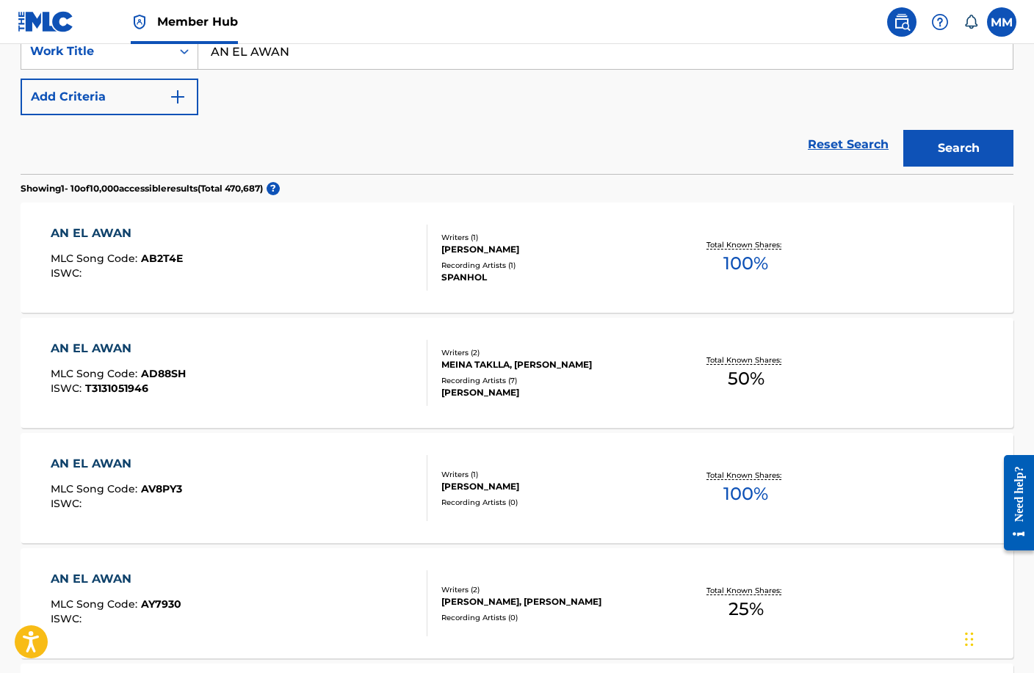
click at [105, 347] on div "AN EL AWAN" at bounding box center [118, 349] width 135 height 18
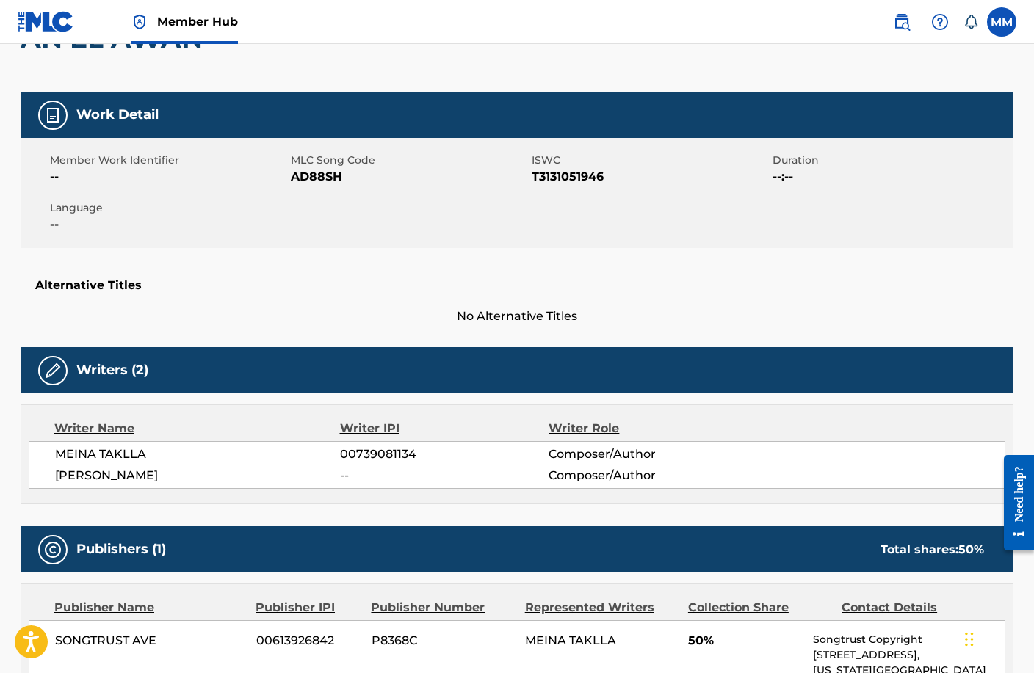
scroll to position [137, 0]
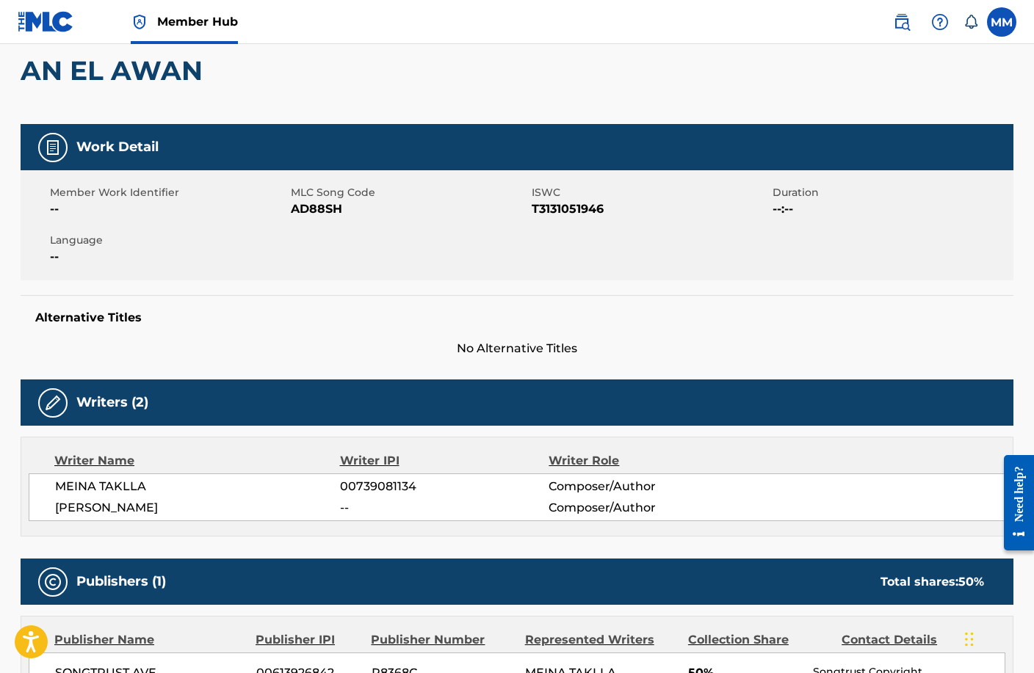
scroll to position [294, 0]
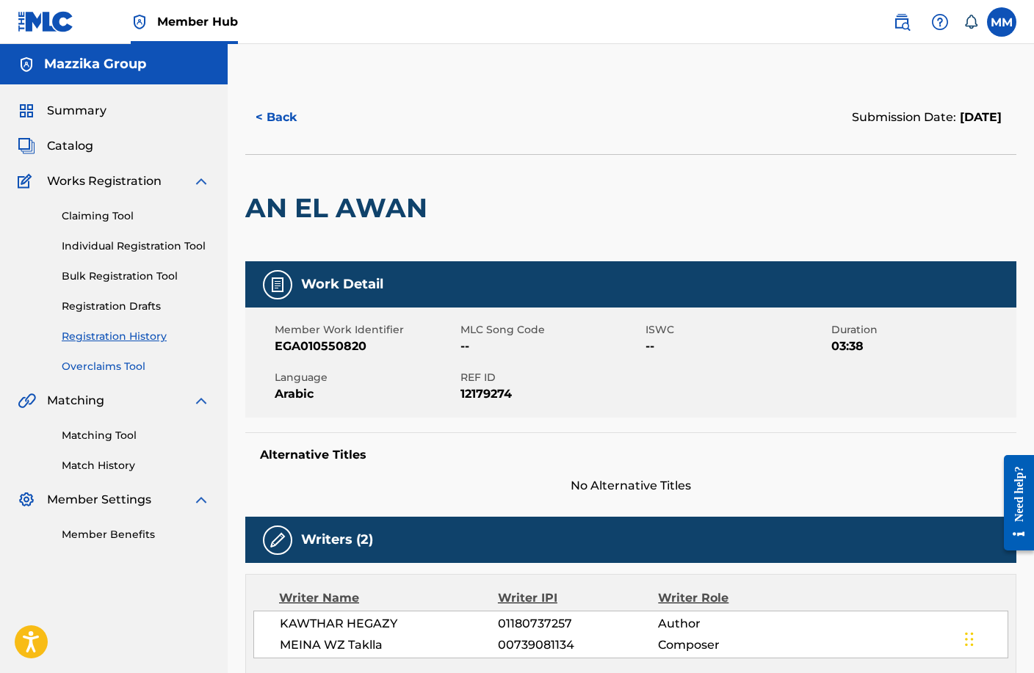
click at [102, 360] on link "Overclaims Tool" at bounding box center [136, 366] width 148 height 15
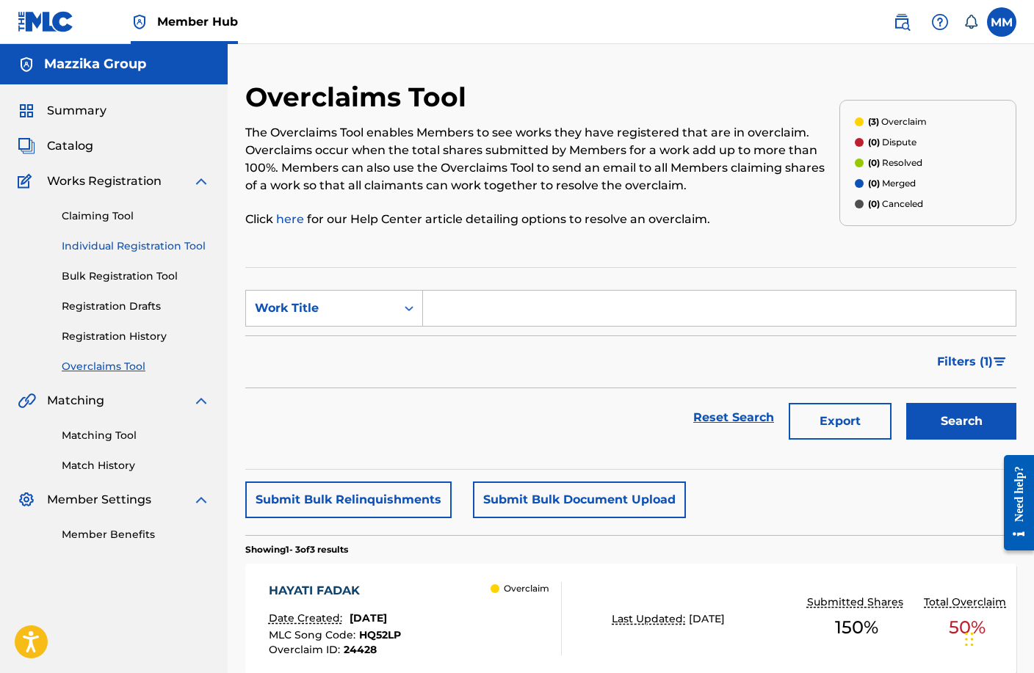
click at [103, 245] on link "Individual Registration Tool" at bounding box center [136, 246] width 148 height 15
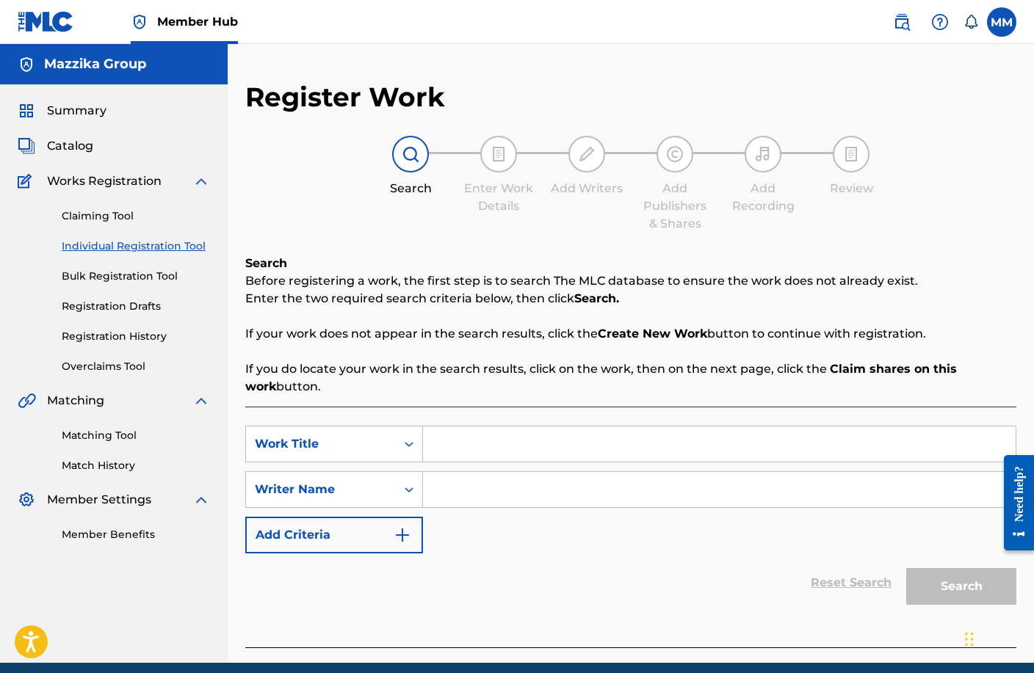
paste input "AN EL AWAN"
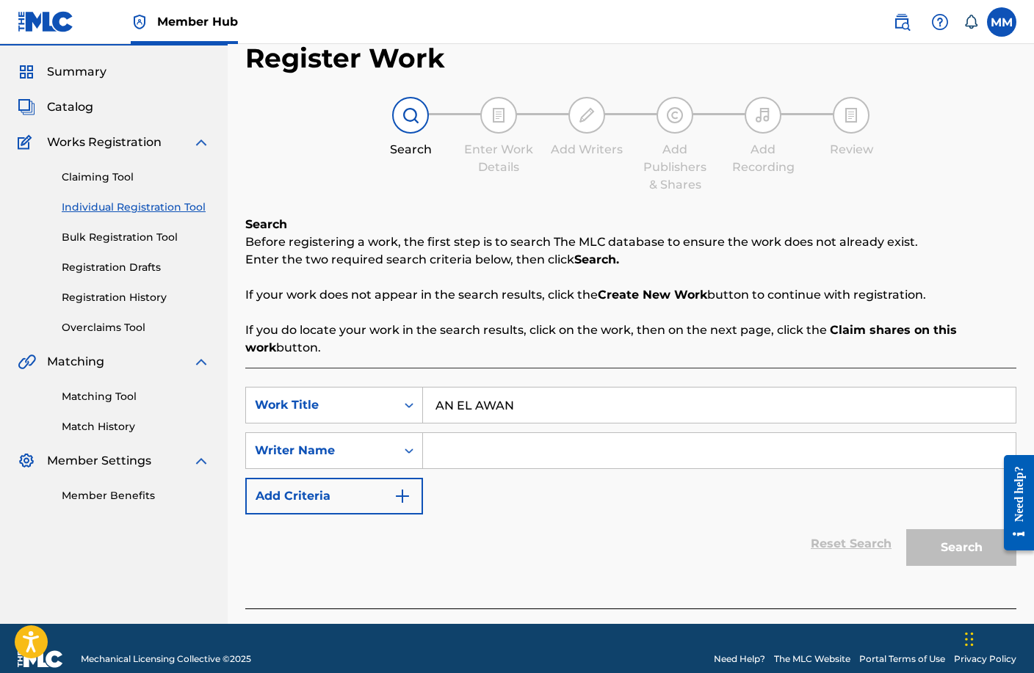
scroll to position [60, 0]
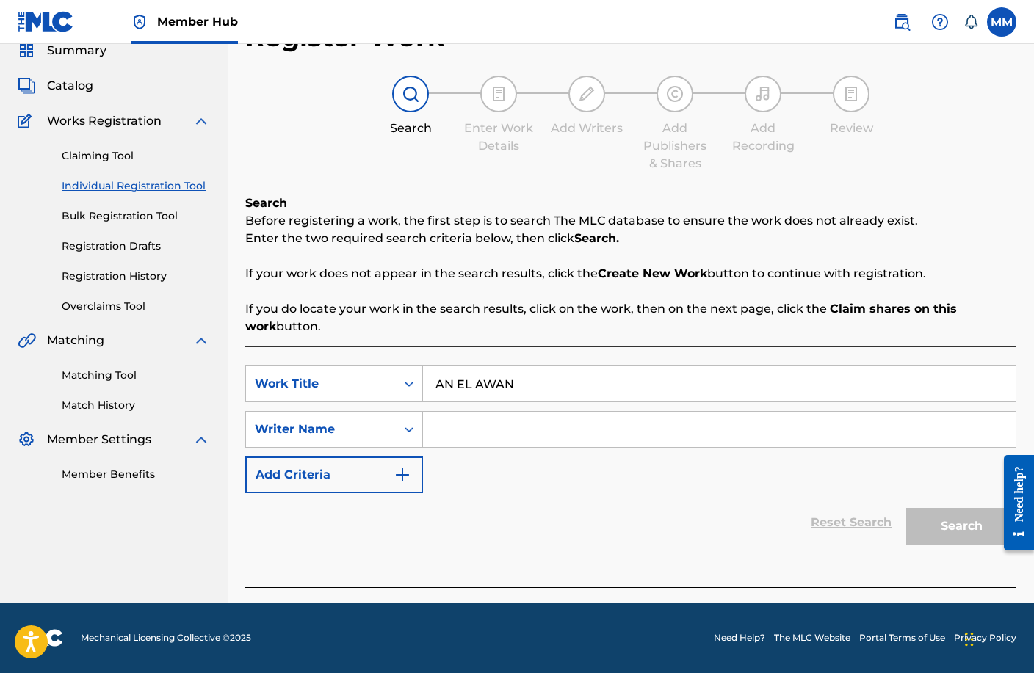
type input "AN EL AWAN"
click at [482, 435] on input "Search Form" at bounding box center [719, 429] width 593 height 35
paste input "KAWTHAR"
type input "KAWTHAR"
click at [941, 525] on button "Search" at bounding box center [961, 526] width 110 height 37
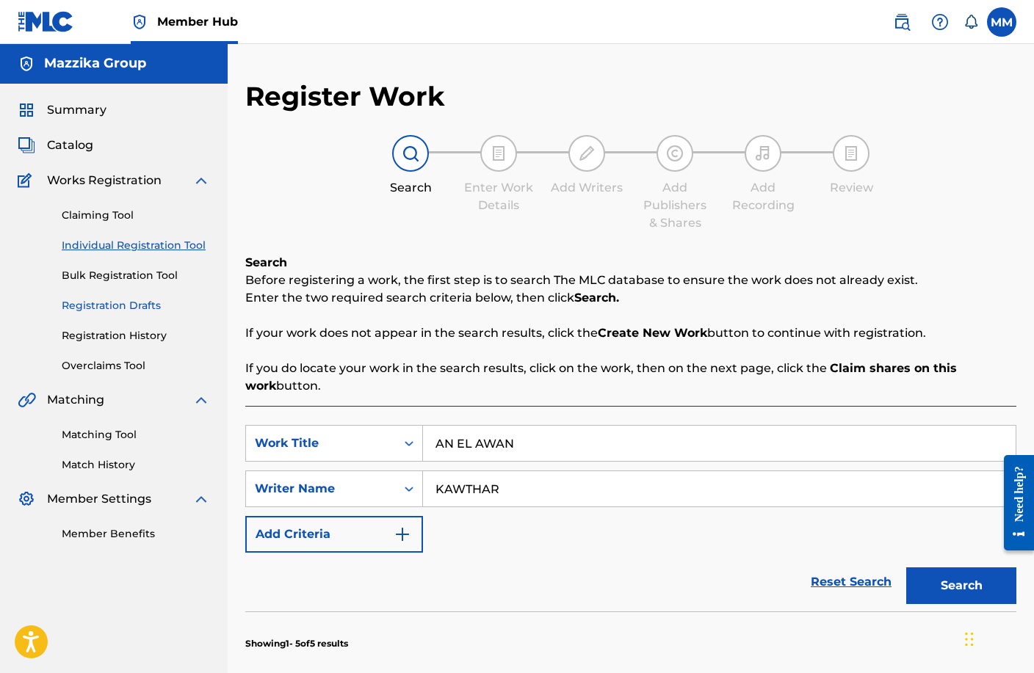
scroll to position [0, 0]
click at [103, 371] on link "Overclaims Tool" at bounding box center [136, 366] width 148 height 15
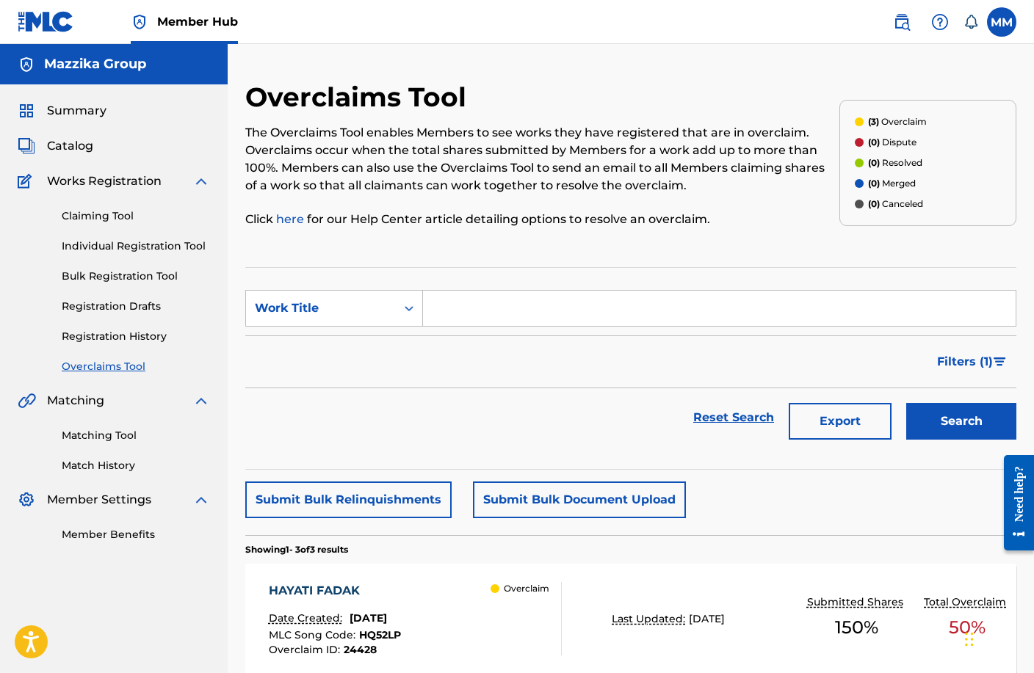
click at [521, 316] on input "Search Form" at bounding box center [719, 308] width 593 height 35
paste input "KAWTHAR"
type input "KAWTHAR"
click at [510, 315] on input "KAWTHAR" at bounding box center [719, 308] width 593 height 35
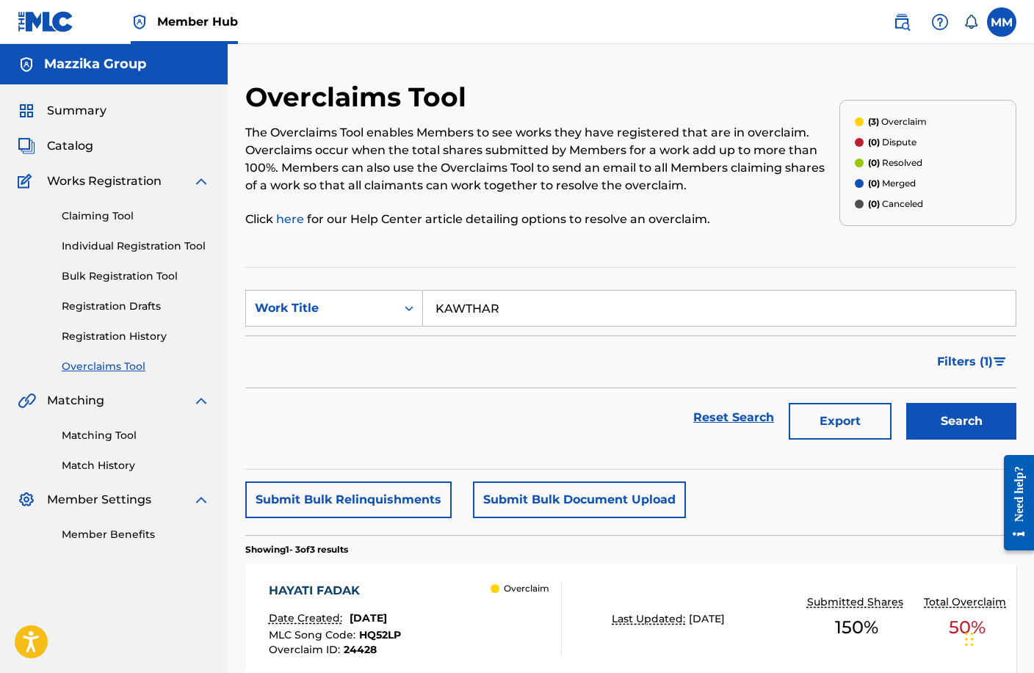
click at [510, 315] on input "KAWTHAR" at bounding box center [719, 308] width 593 height 35
paste input "AN EL AWAN"
type input "AN EL AWAN"
click at [932, 417] on button "Search" at bounding box center [961, 421] width 110 height 37
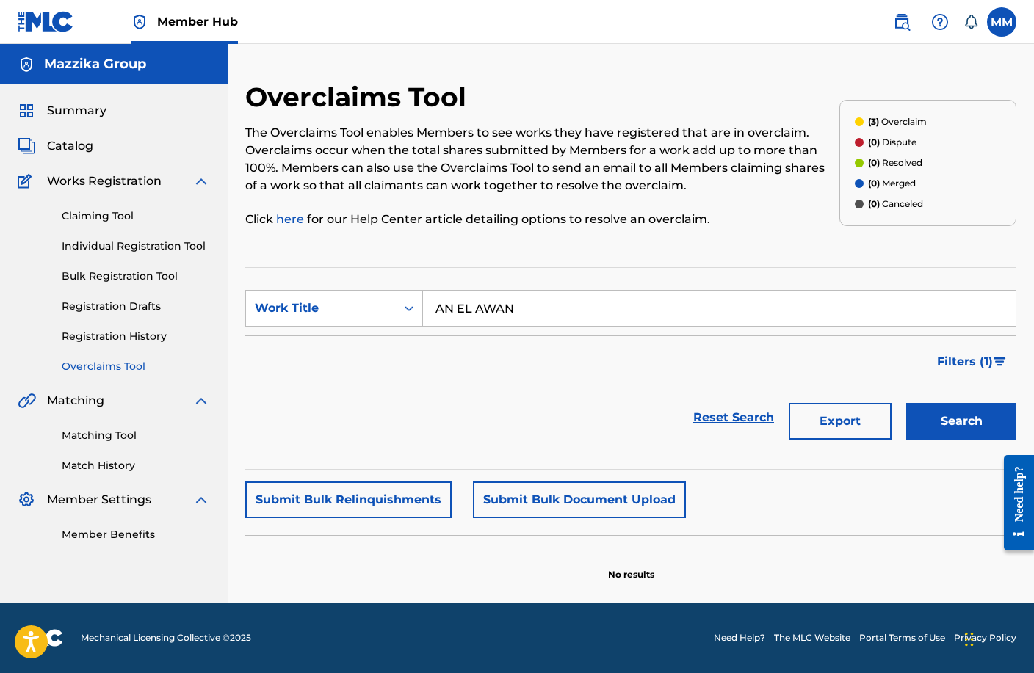
click at [558, 306] on input "AN EL AWAN" at bounding box center [719, 308] width 593 height 35
click at [884, 269] on section "SearchWithCriteriaf7a17786-734f-4cd3-b608-014c4c56c29d Work Title AN EL AWAN Fi…" at bounding box center [630, 368] width 771 height 203
click at [507, 308] on input "AN EL AWAN" at bounding box center [719, 308] width 593 height 35
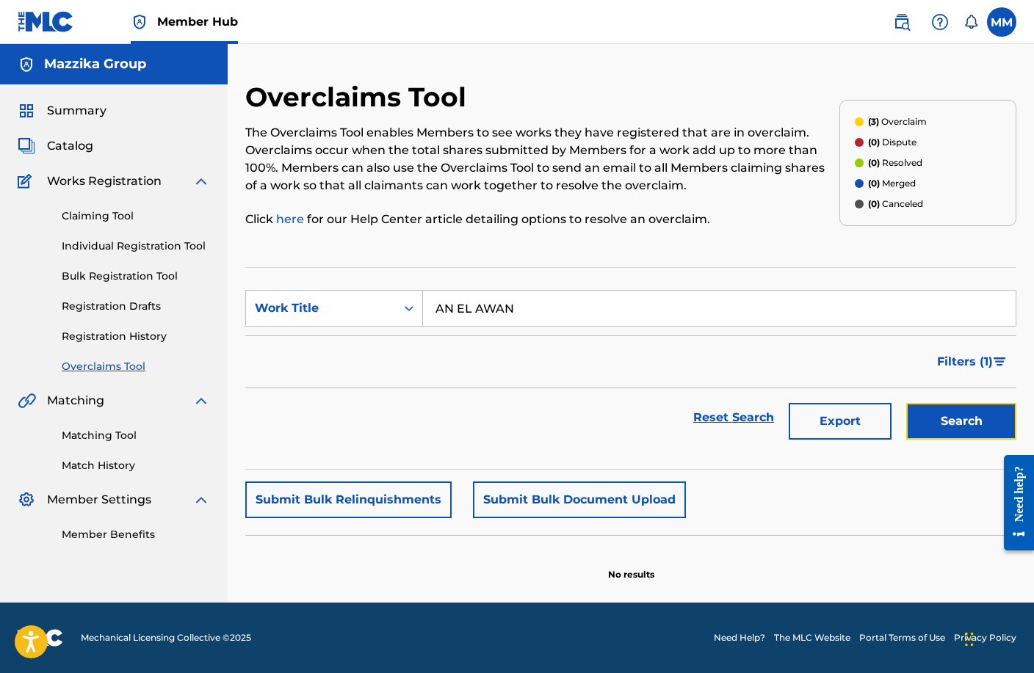
click at [925, 430] on button "Search" at bounding box center [961, 421] width 110 height 37
click at [93, 215] on link "Claiming Tool" at bounding box center [136, 216] width 148 height 15
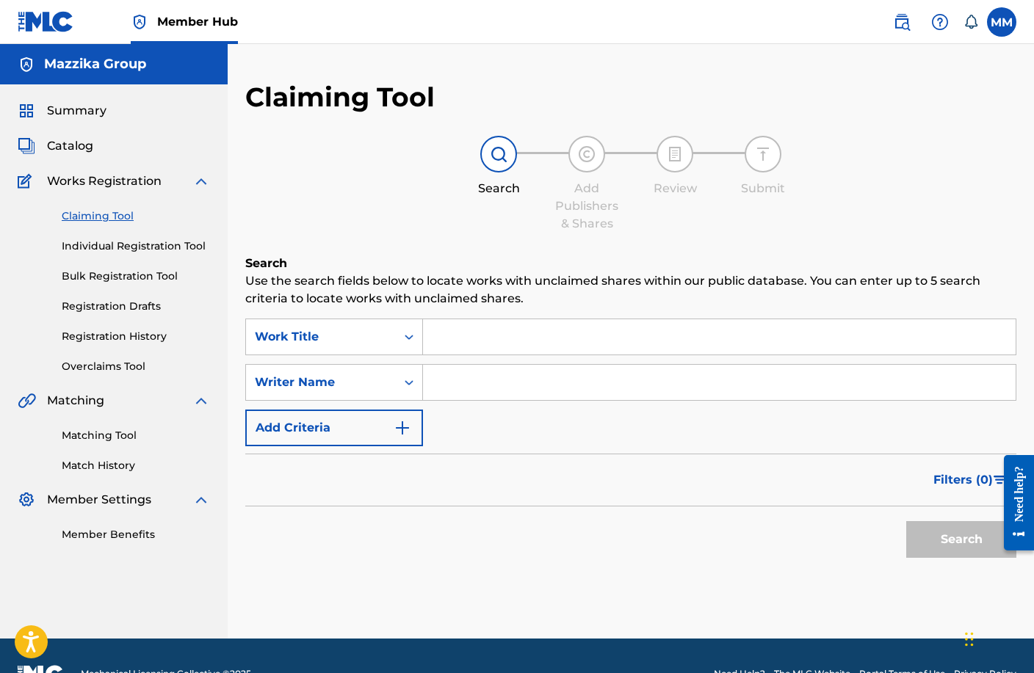
click at [536, 349] on input "Search Form" at bounding box center [719, 336] width 593 height 35
paste input "AN EL AWAN"
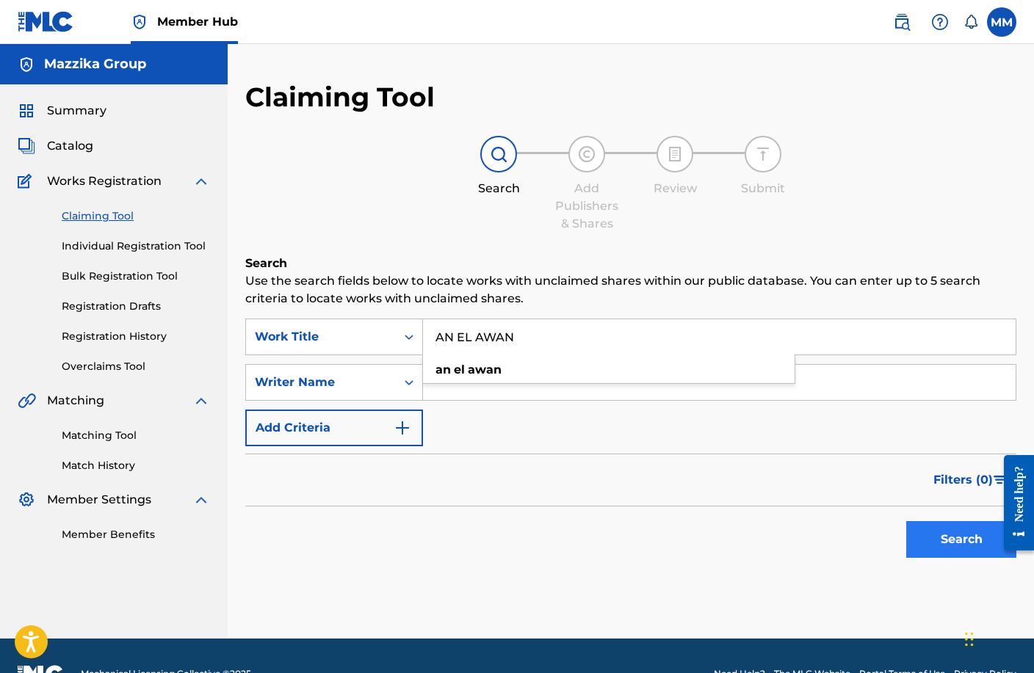
type input "AN EL AWAN"
click at [938, 536] on button "Search" at bounding box center [961, 539] width 110 height 37
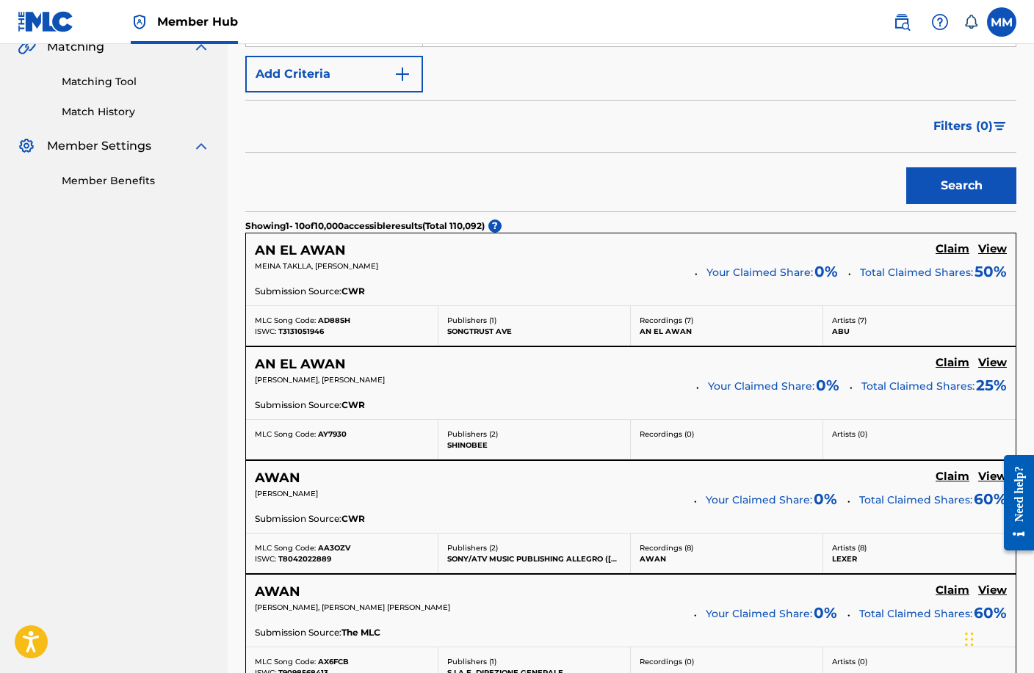
scroll to position [367, 0]
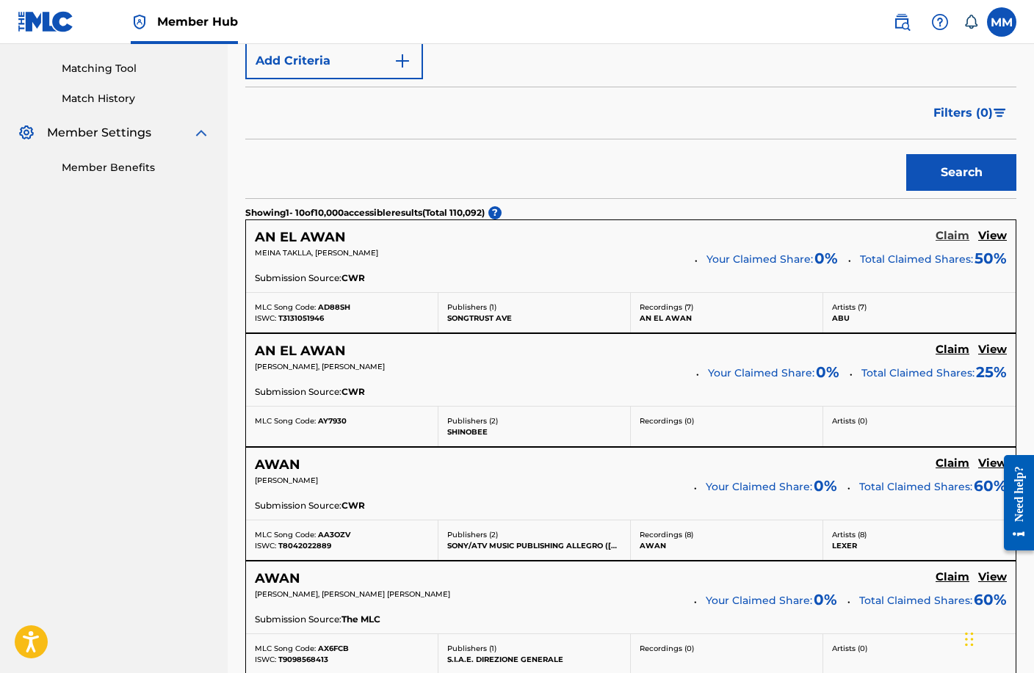
click at [953, 237] on h5 "Claim" at bounding box center [952, 236] width 34 height 14
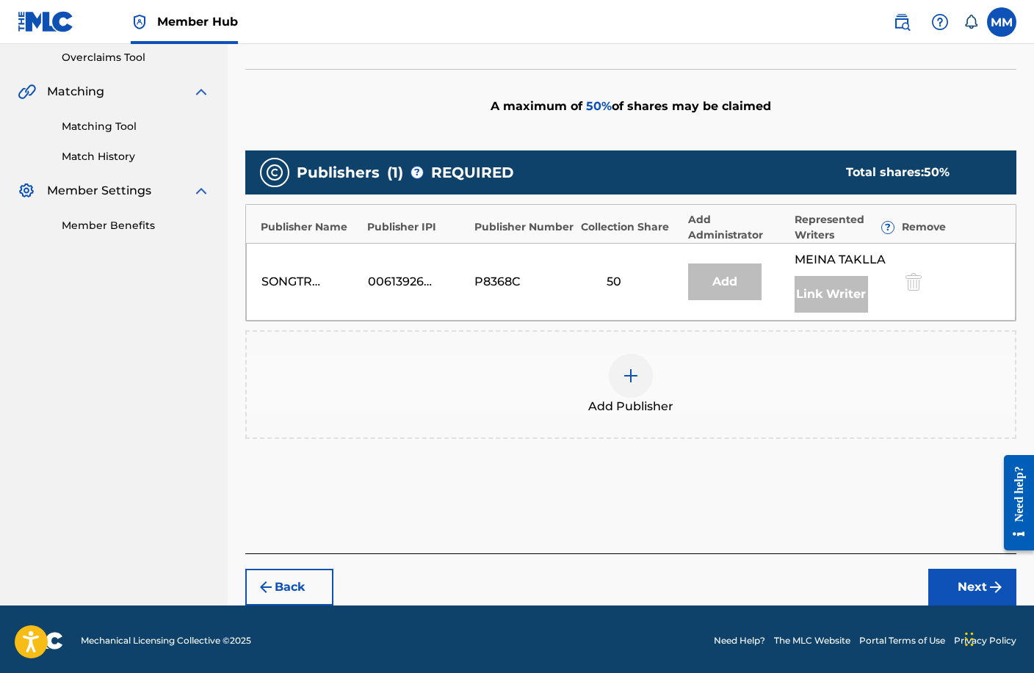
scroll to position [312, 0]
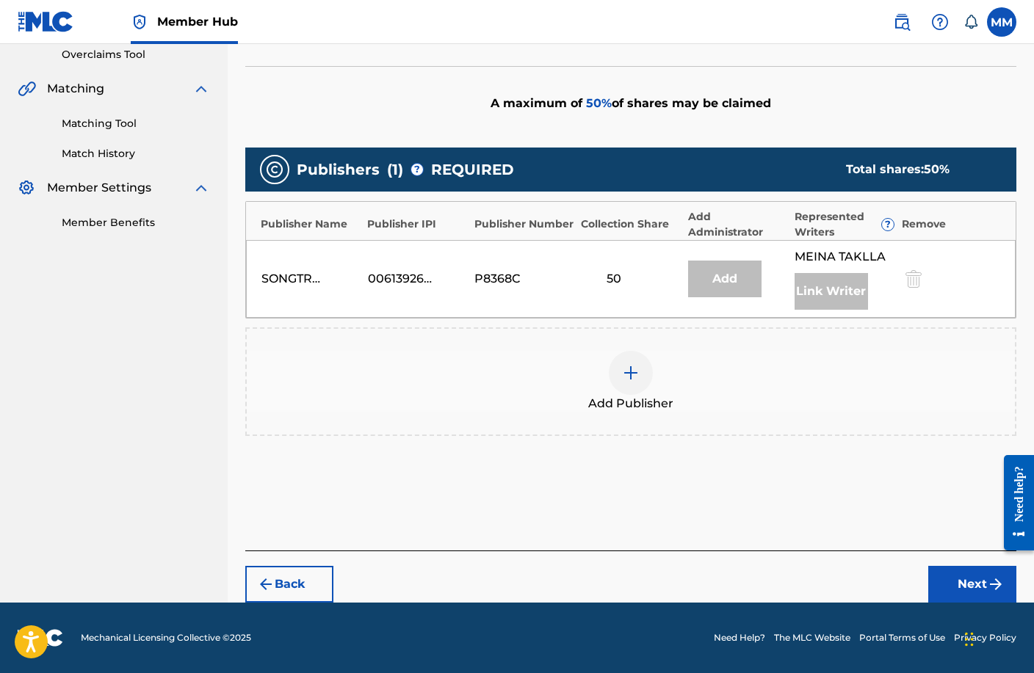
click at [620, 368] on div at bounding box center [631, 373] width 44 height 44
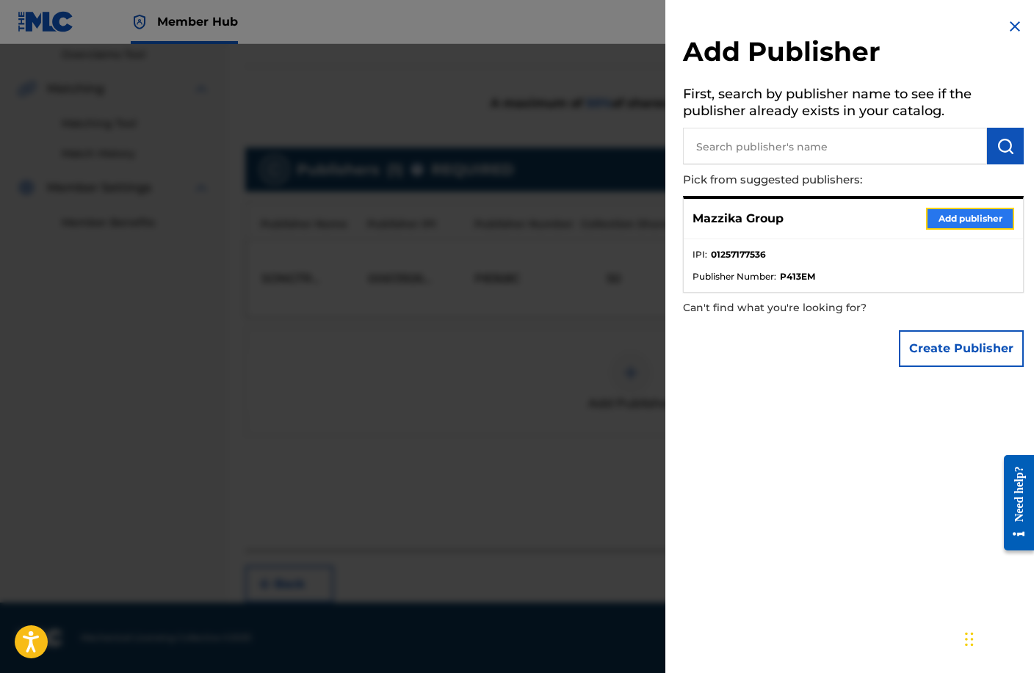
click at [966, 220] on button "Add publisher" at bounding box center [970, 219] width 88 height 22
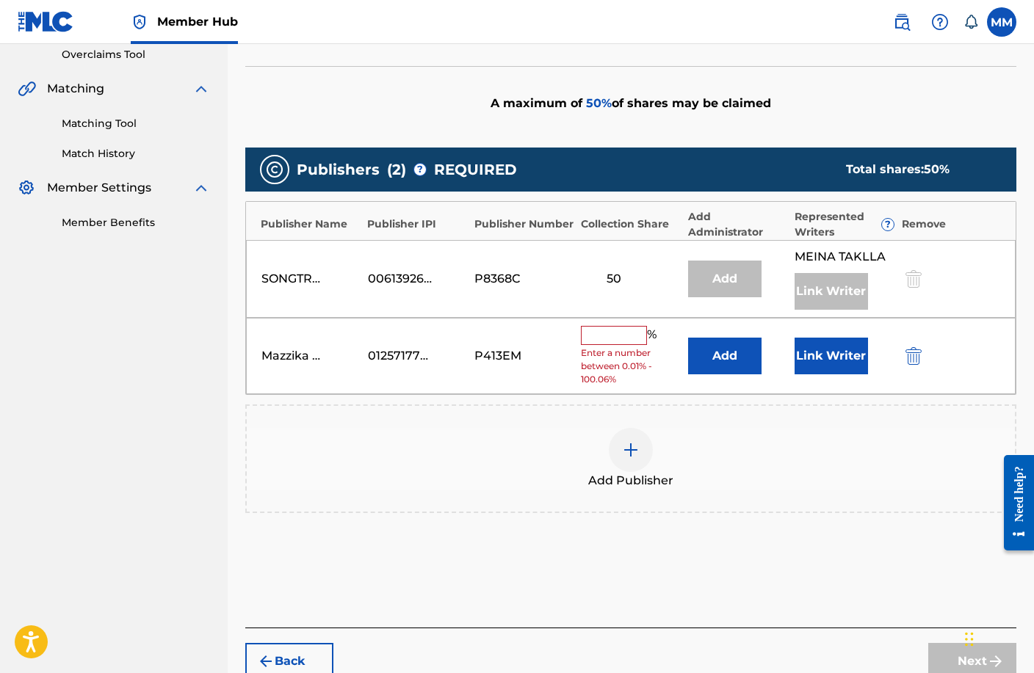
click at [600, 337] on input "text" at bounding box center [614, 335] width 66 height 19
type input "50"
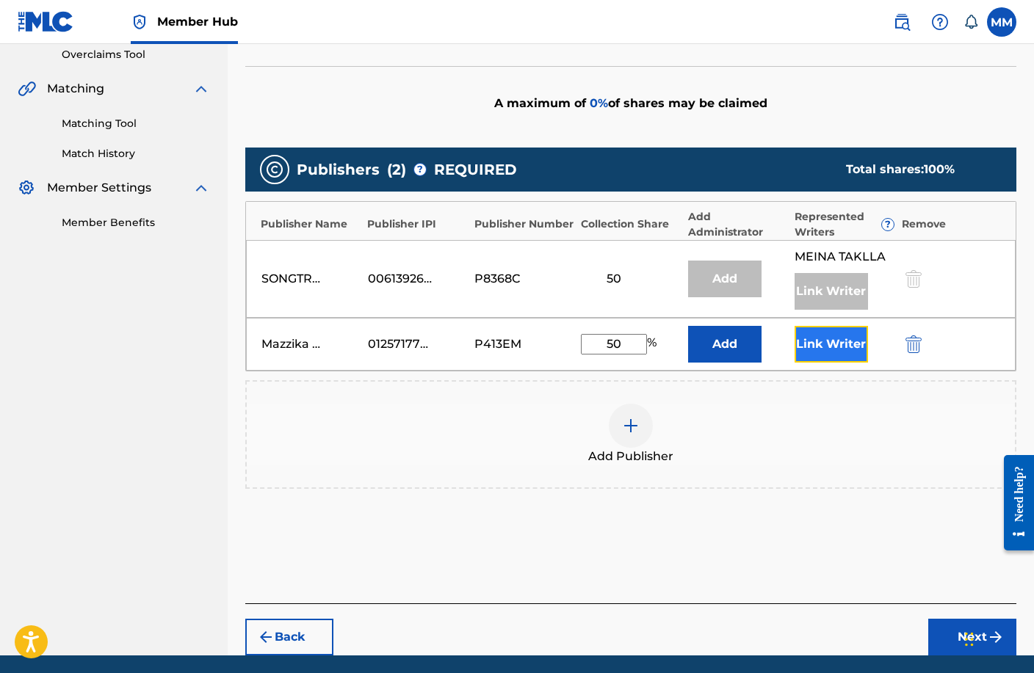
click at [830, 351] on button "Link Writer" at bounding box center [830, 344] width 73 height 37
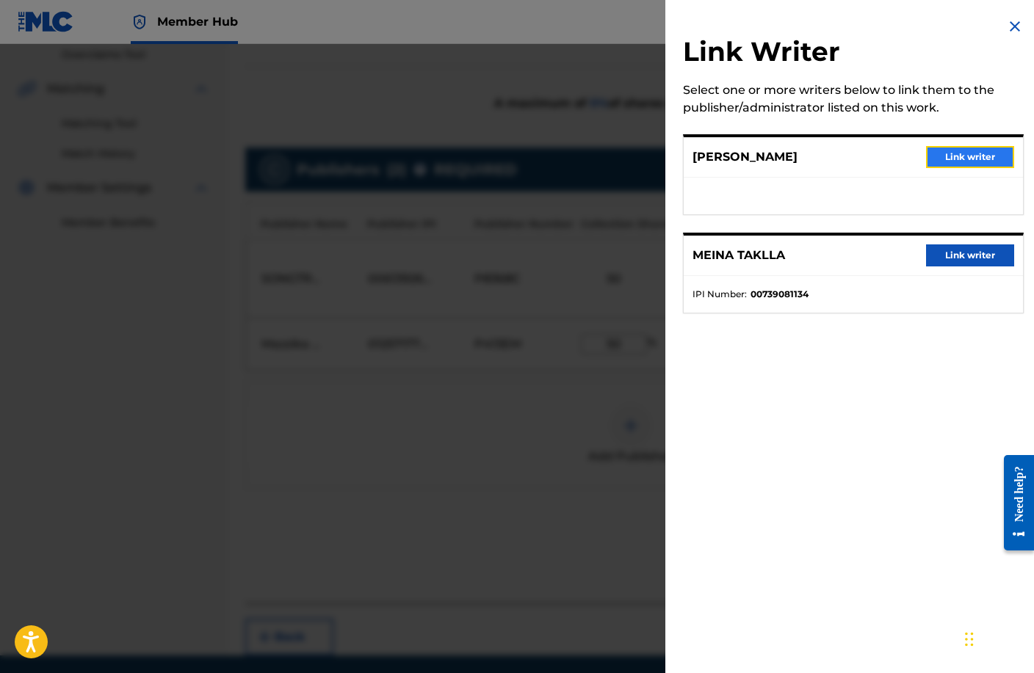
click at [966, 153] on button "Link writer" at bounding box center [970, 157] width 88 height 22
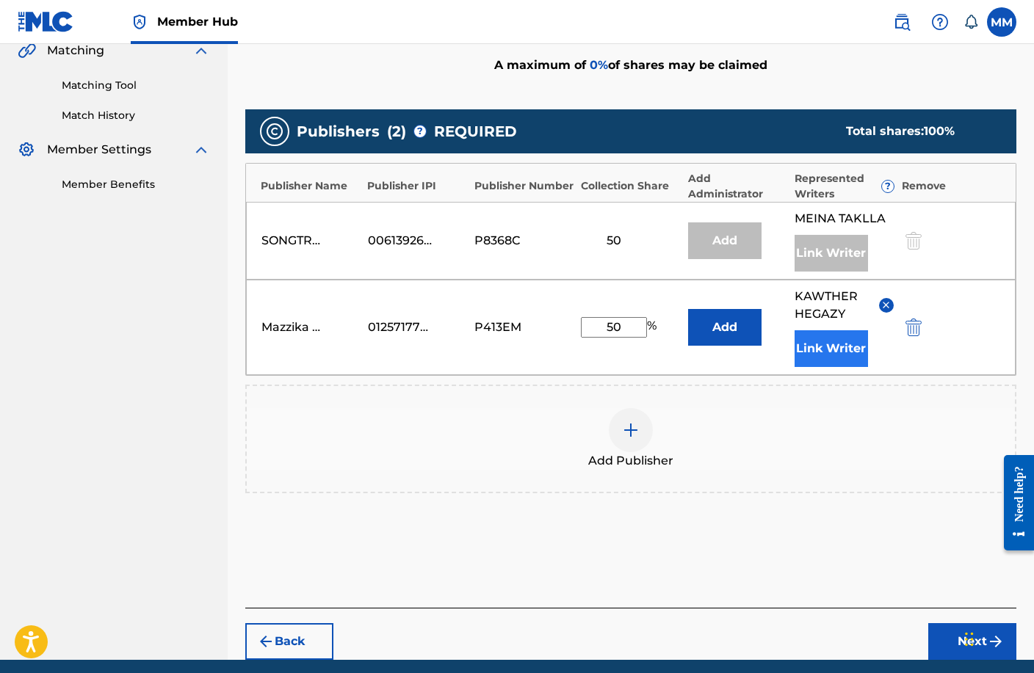
scroll to position [407, 0]
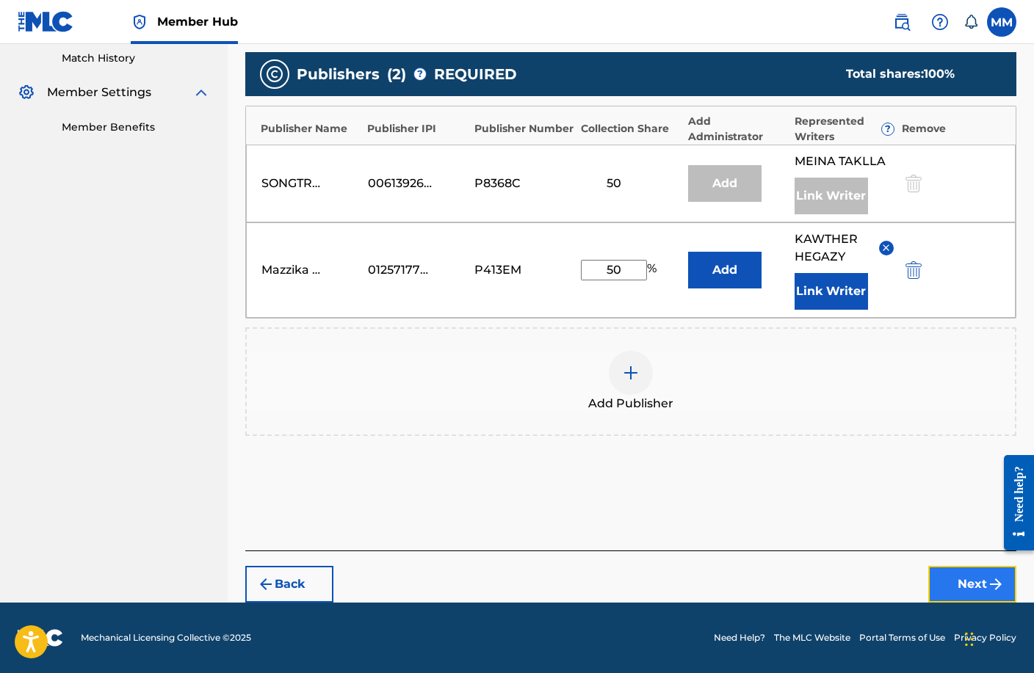
click at [979, 587] on button "Next" at bounding box center [972, 584] width 88 height 37
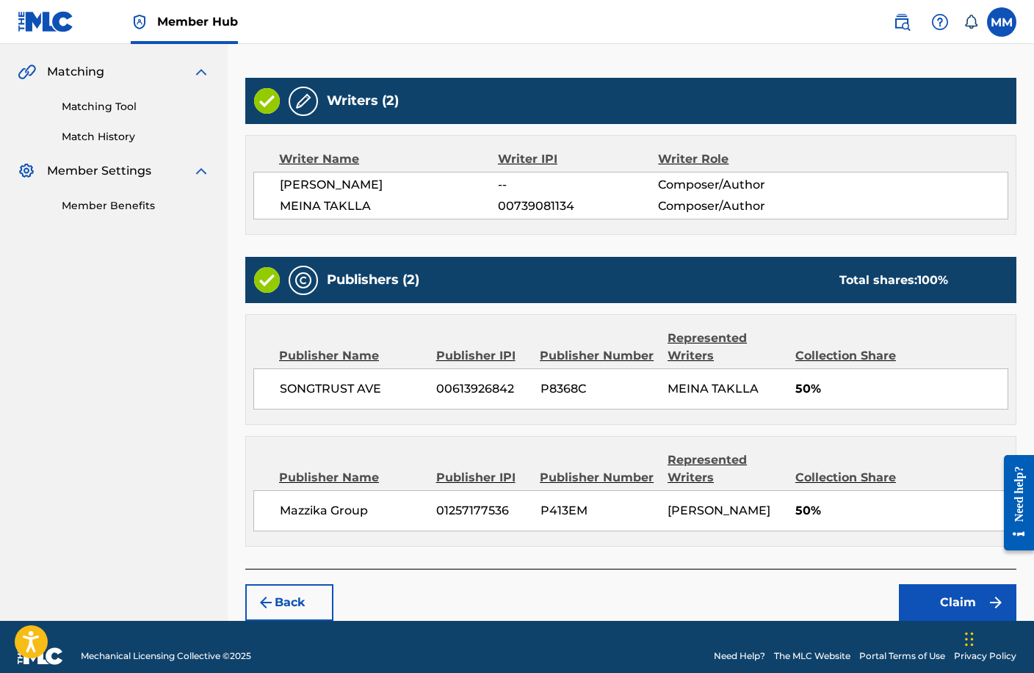
scroll to position [347, 0]
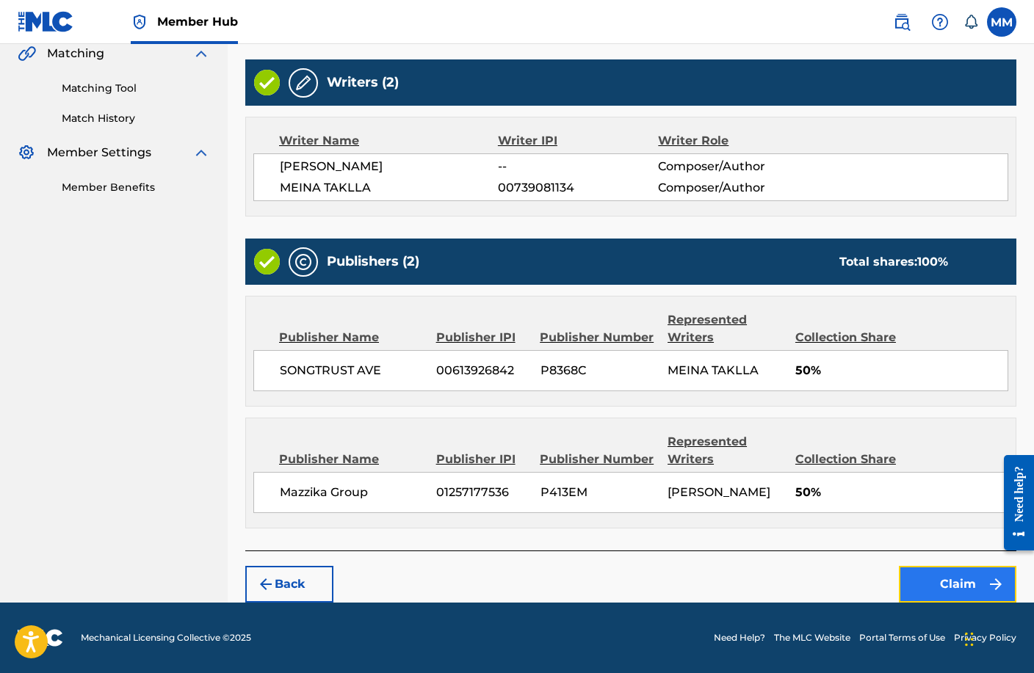
click at [952, 587] on button "Claim" at bounding box center [957, 584] width 117 height 37
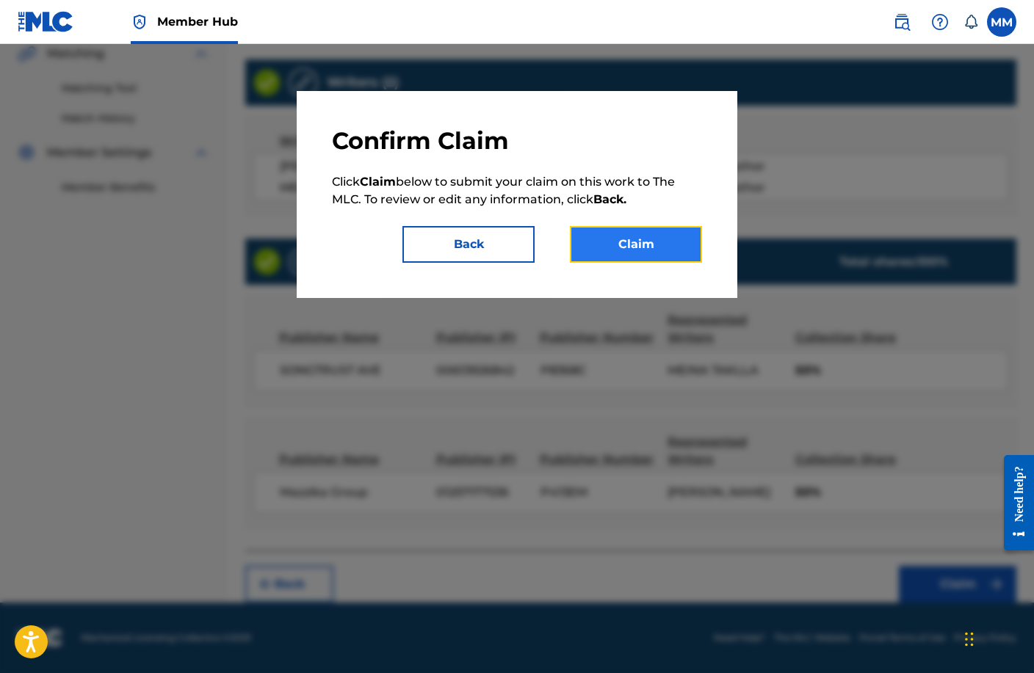
click at [613, 241] on button "Claim" at bounding box center [636, 244] width 132 height 37
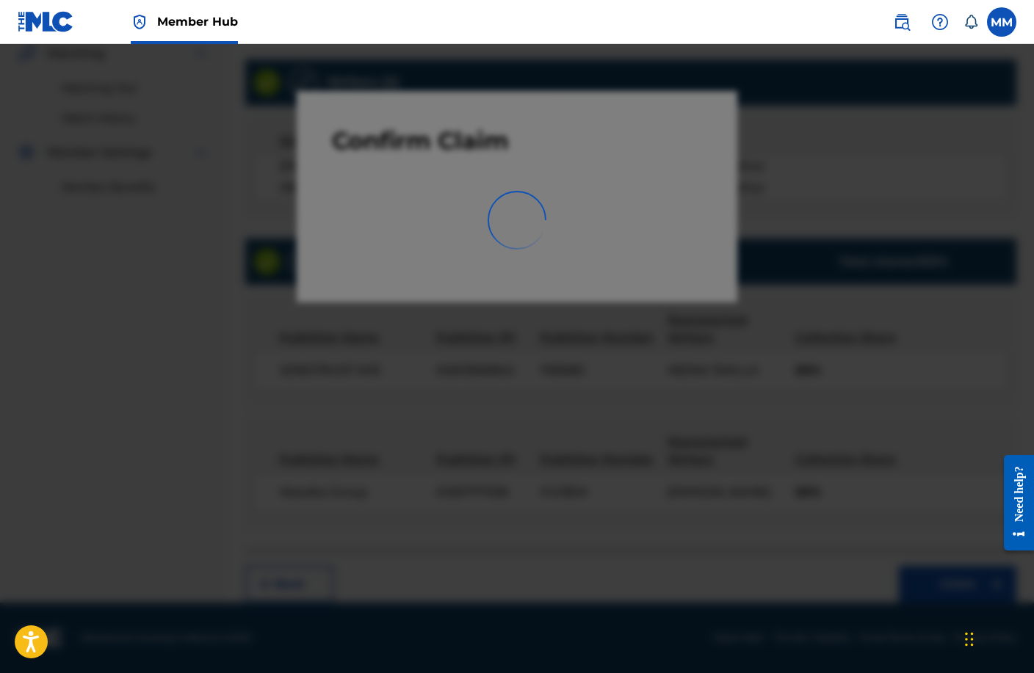
scroll to position [0, 0]
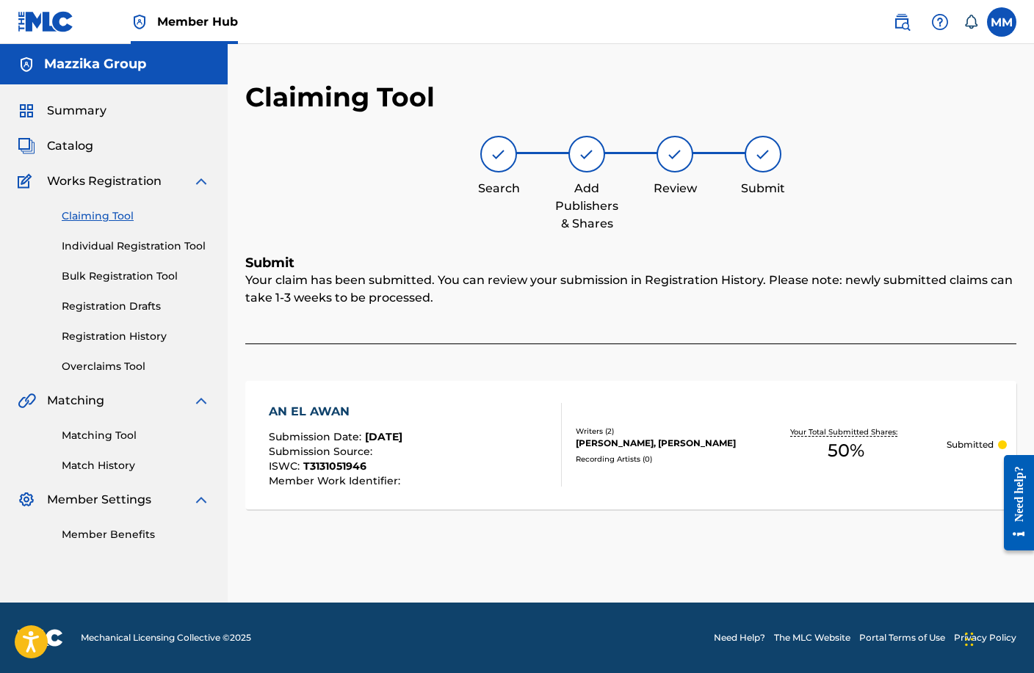
click at [890, 570] on div "Claiming Tool Search Add Publishers & Shares Review Submit Submit Your claim ha…" at bounding box center [631, 342] width 806 height 522
click at [402, 441] on span "[DATE]" at bounding box center [383, 436] width 37 height 13
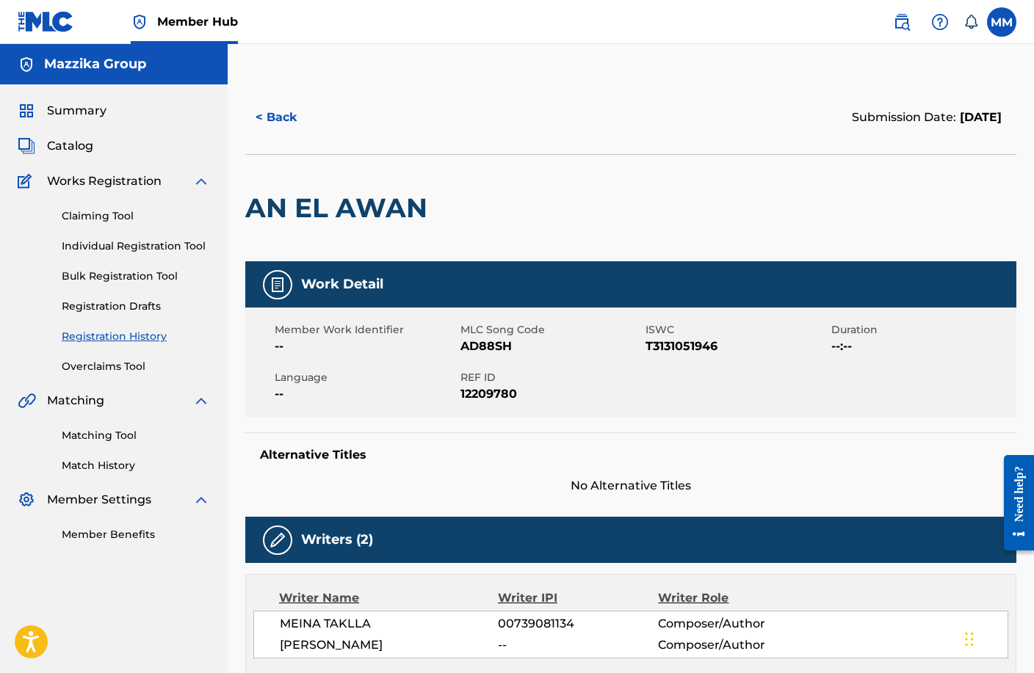
drag, startPoint x: 281, startPoint y: 642, endPoint x: 393, endPoint y: 642, distance: 111.6
click at [393, 642] on span "KAWTHER HEGAZY" at bounding box center [389, 646] width 218 height 18
copy span "KAWTHER HEGAZY"
click at [899, 18] on img at bounding box center [902, 22] width 18 height 18
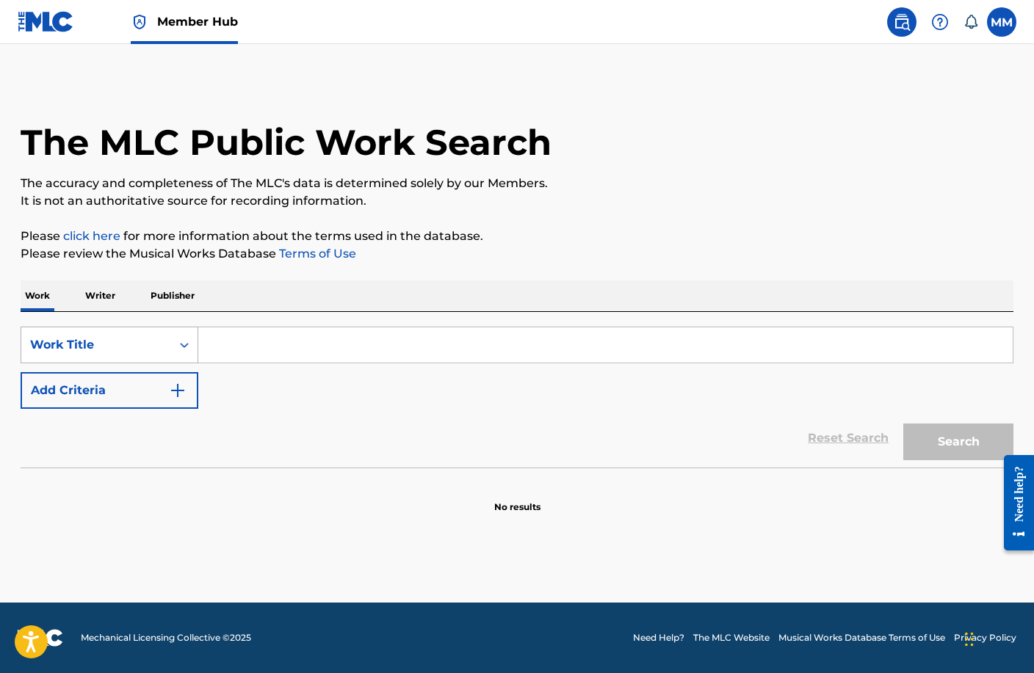
click at [119, 355] on div "Work Title" at bounding box center [96, 345] width 150 height 28
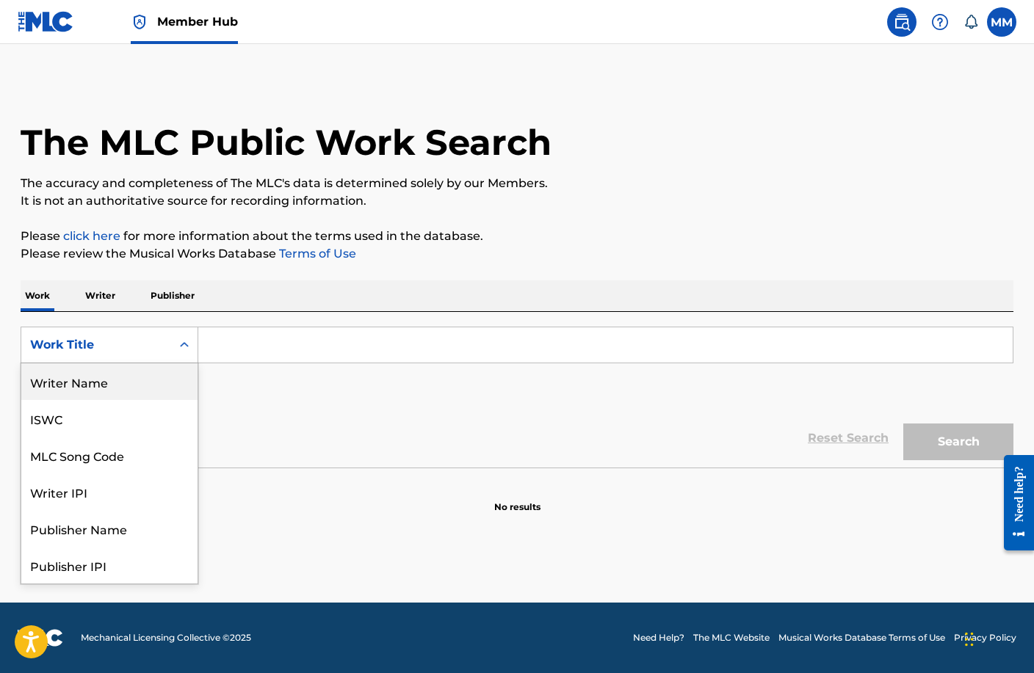
click at [118, 385] on div "Writer Name" at bounding box center [109, 381] width 176 height 37
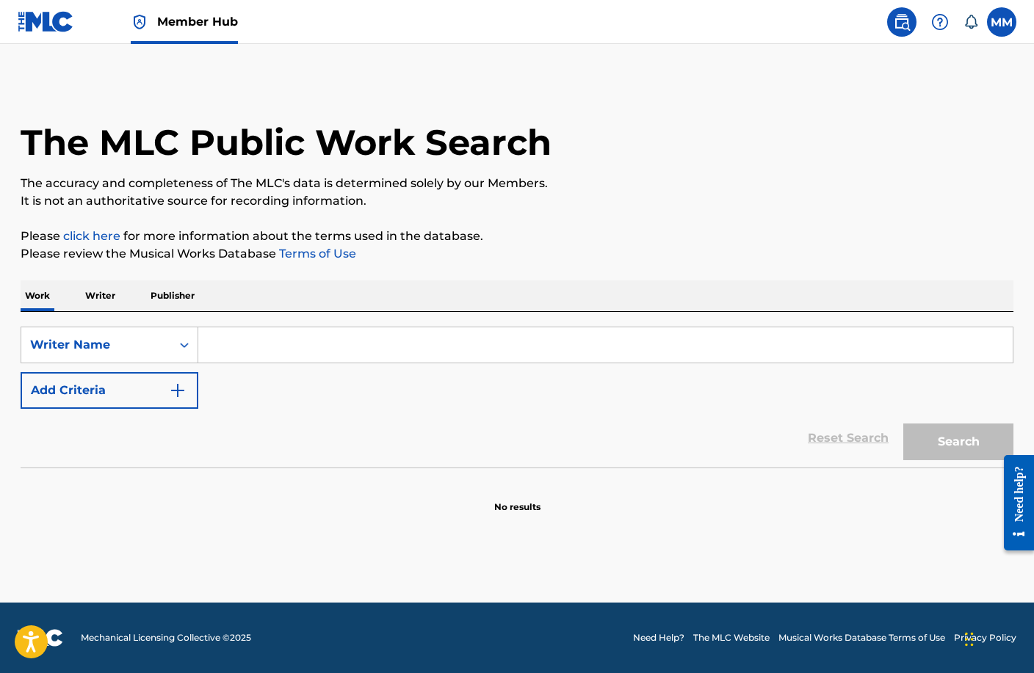
paste input "KAWTHER HEGAZY"
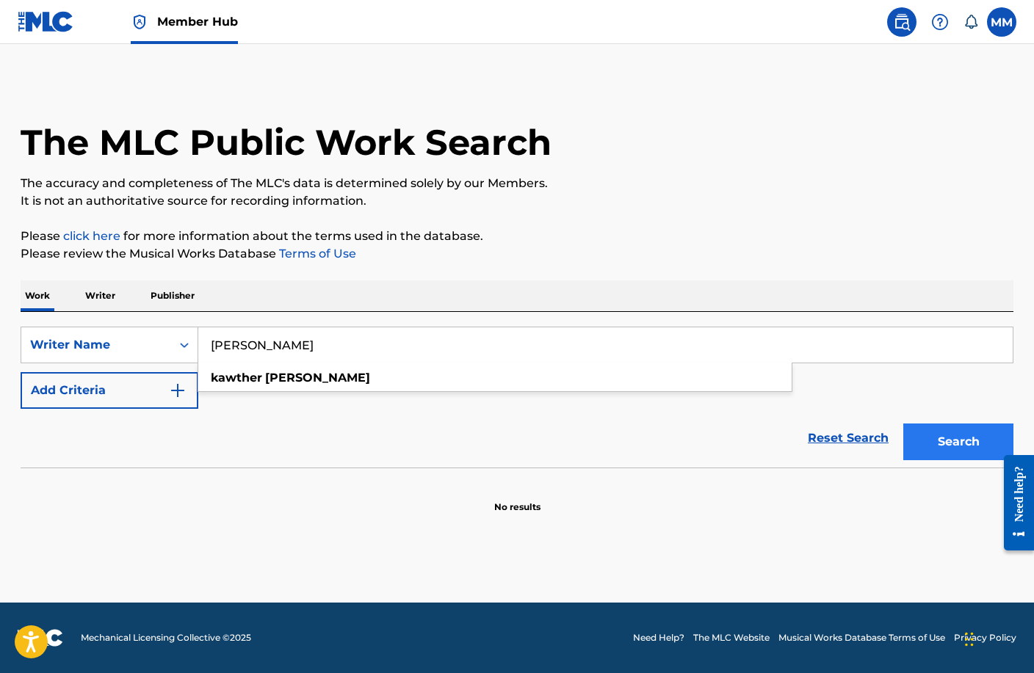
type input "KAWTHER HEGAZY"
click at [967, 444] on button "Search" at bounding box center [958, 442] width 110 height 37
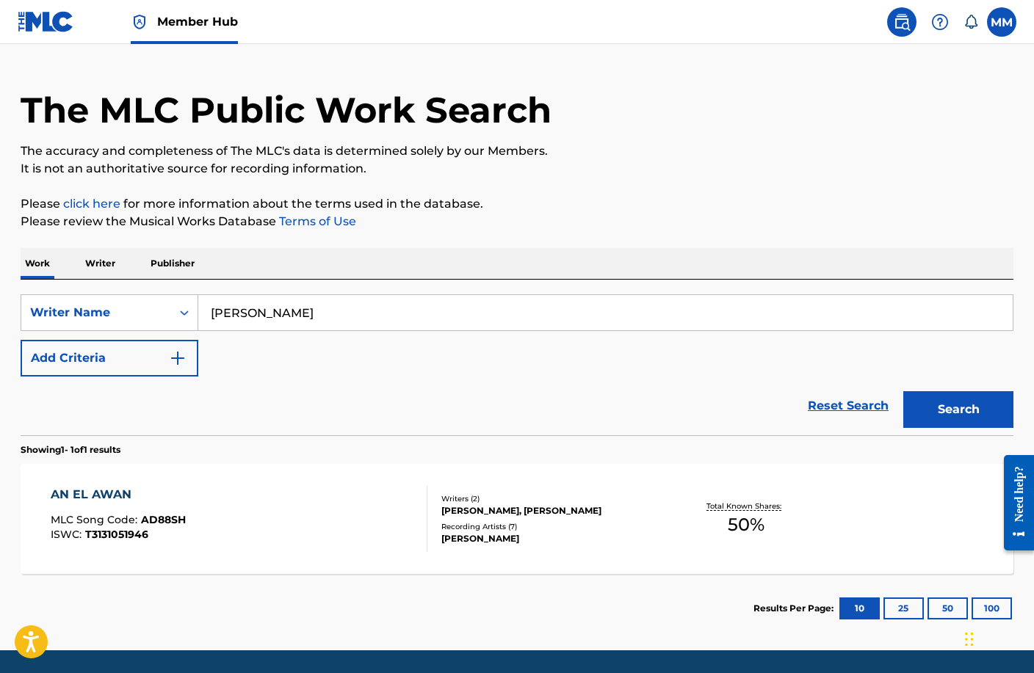
scroll to position [7, 0]
